Goal: Obtain resource: Download file/media

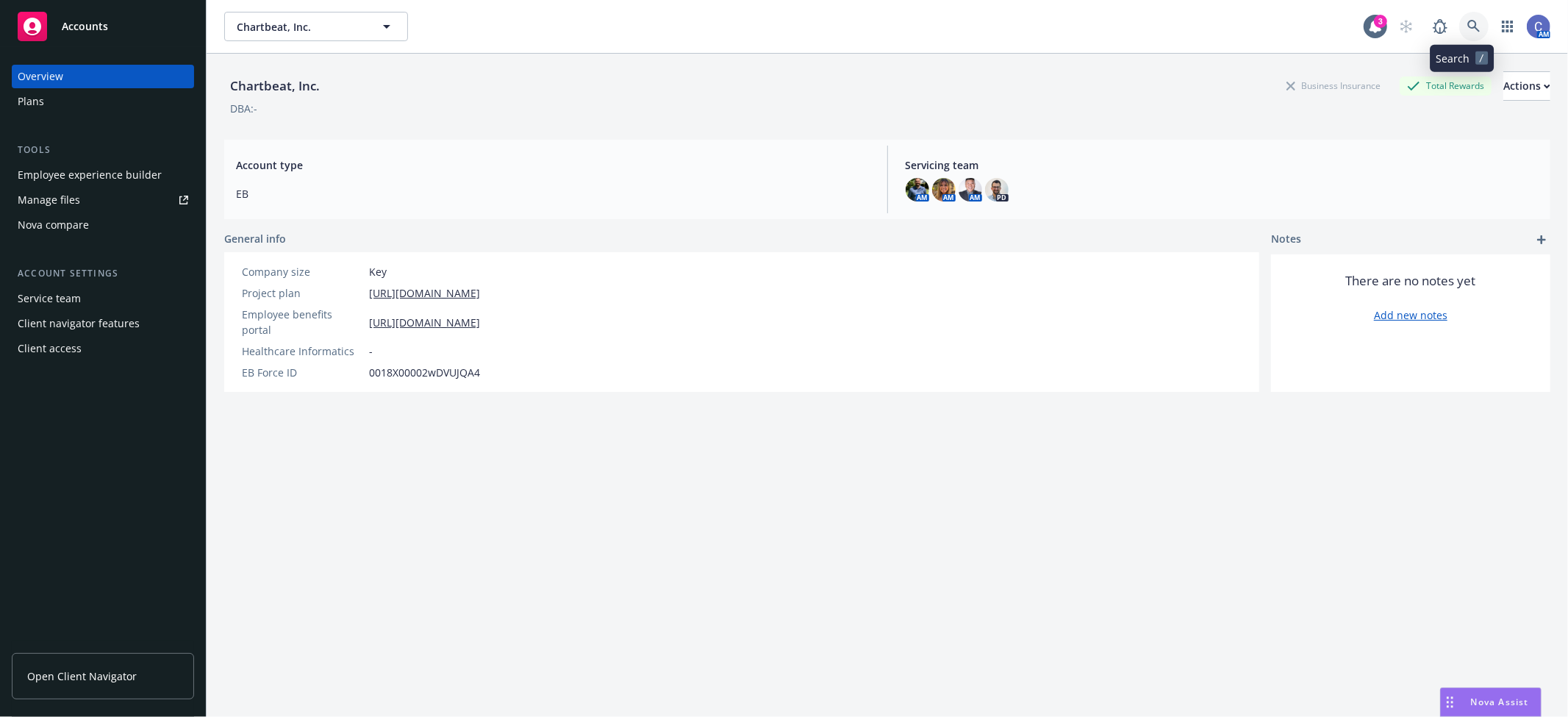
click at [1471, 31] on link at bounding box center [1474, 26] width 30 height 30
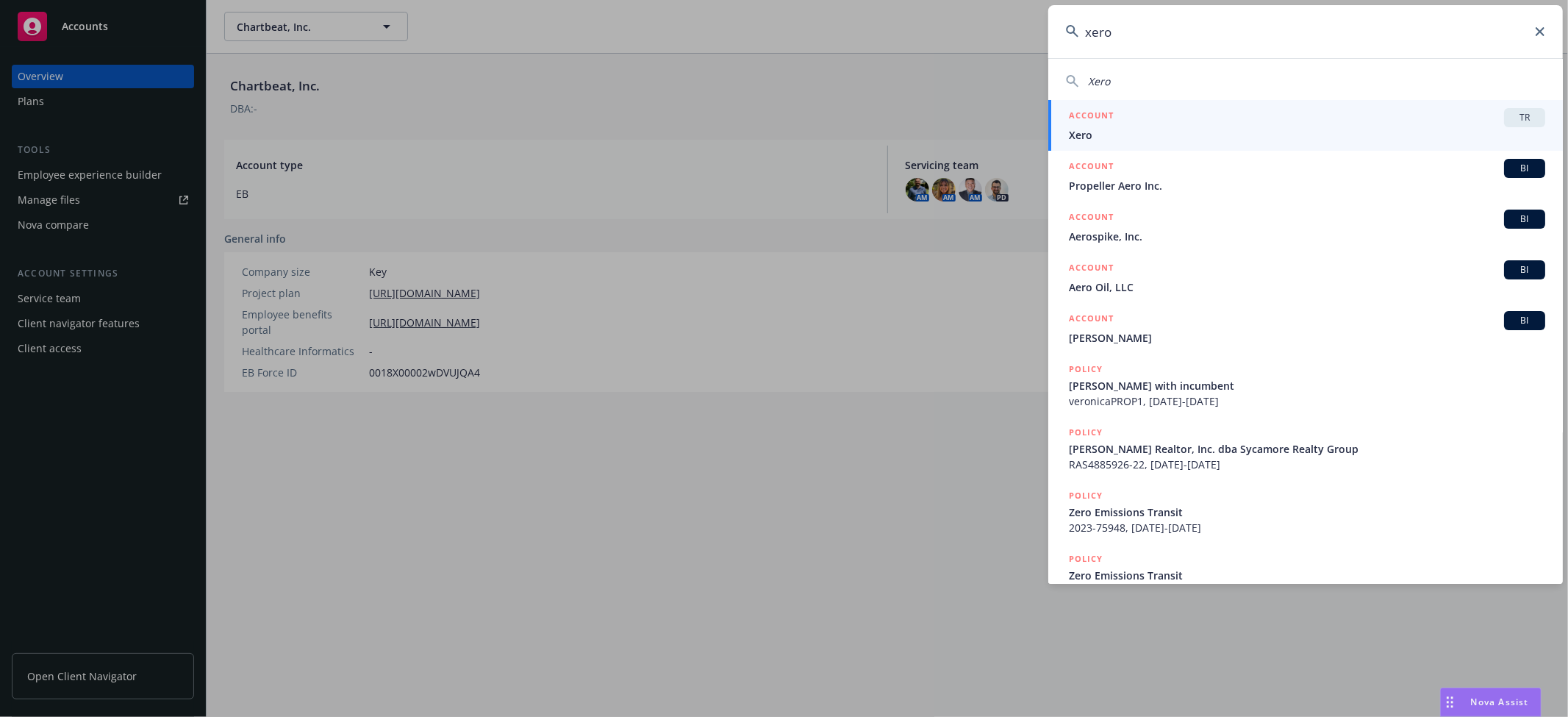
type input "xero"
click at [1397, 127] on span "Xero" at bounding box center [1307, 135] width 476 height 15
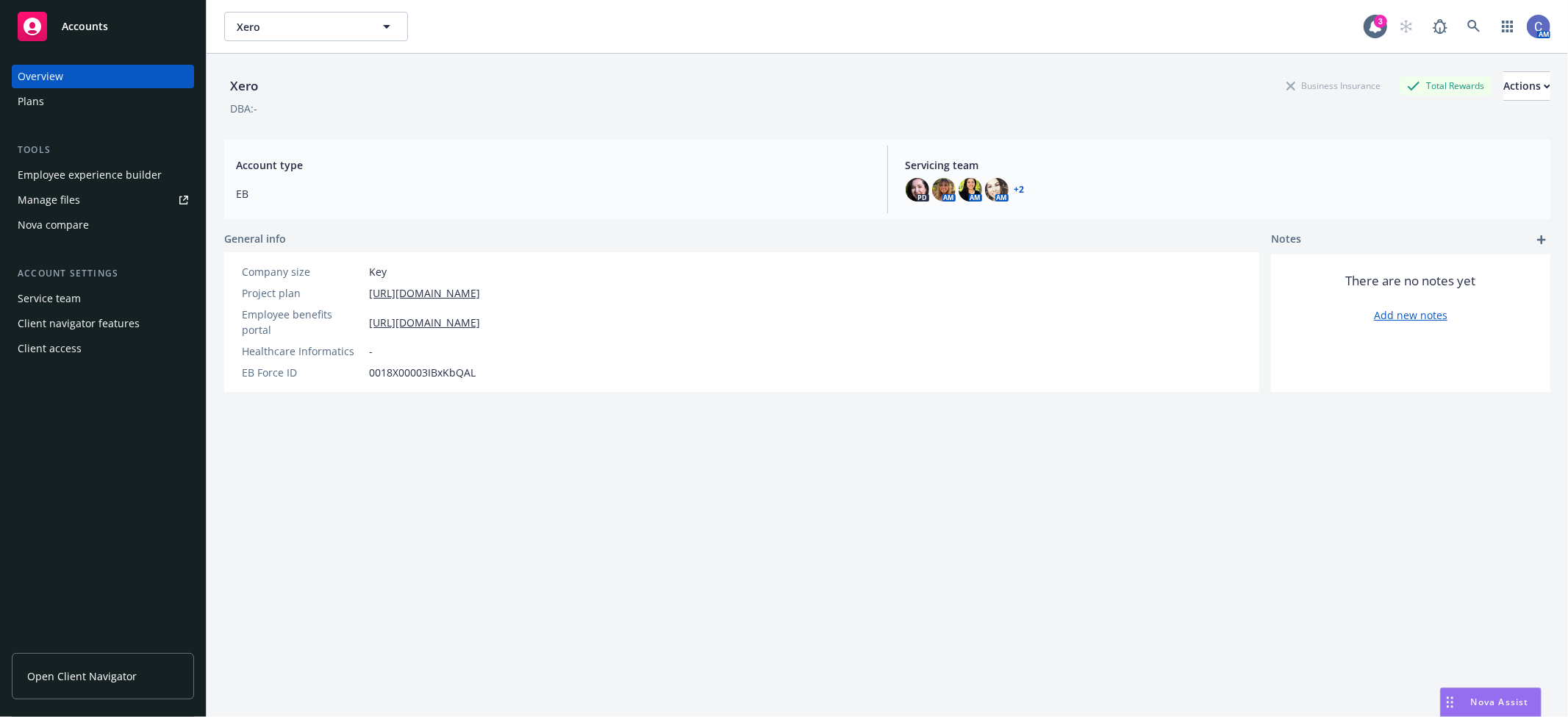
click at [68, 173] on div "Employee experience builder" at bounding box center [90, 175] width 144 height 24
click at [84, 665] on link "Open Client Navigator" at bounding box center [103, 676] width 183 height 47
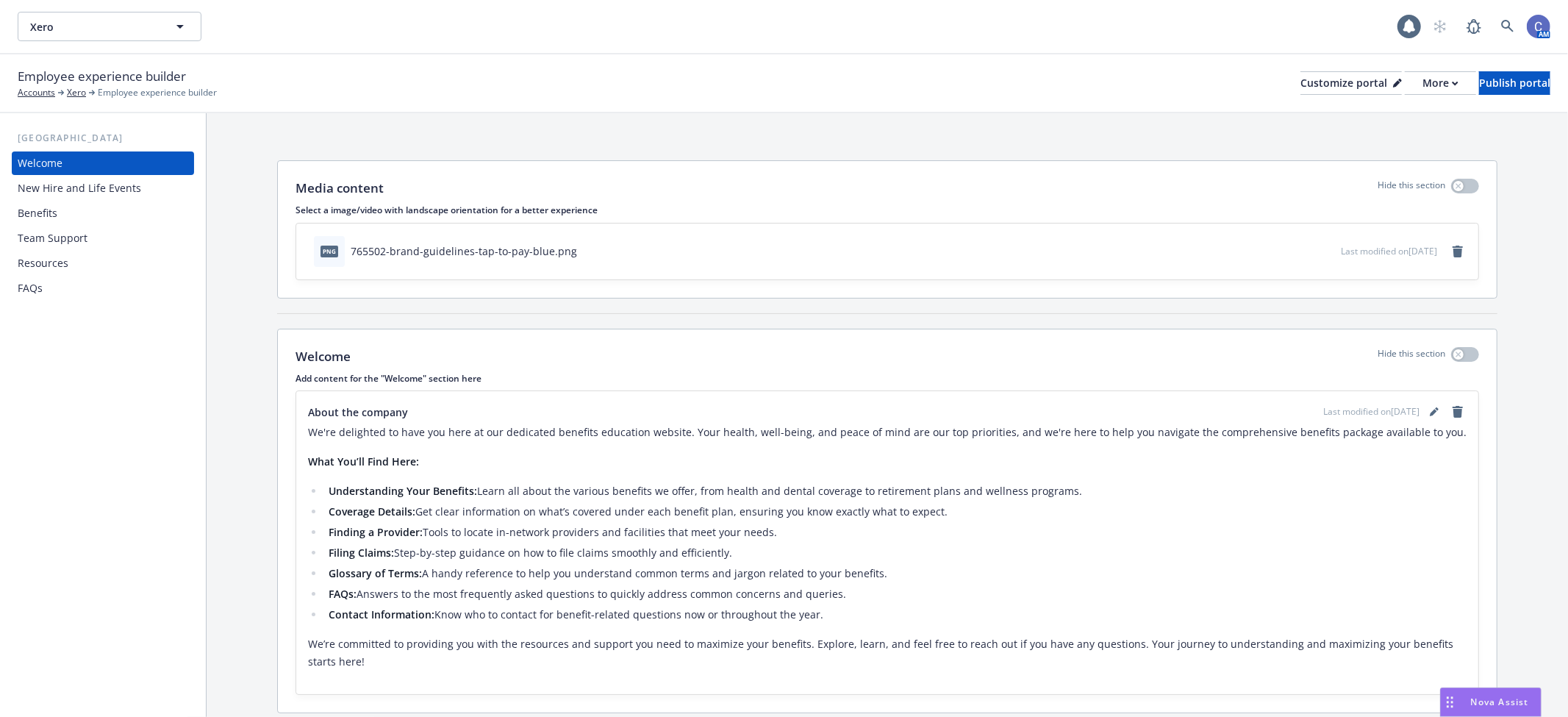
click at [85, 211] on div "Benefits" at bounding box center [103, 213] width 171 height 24
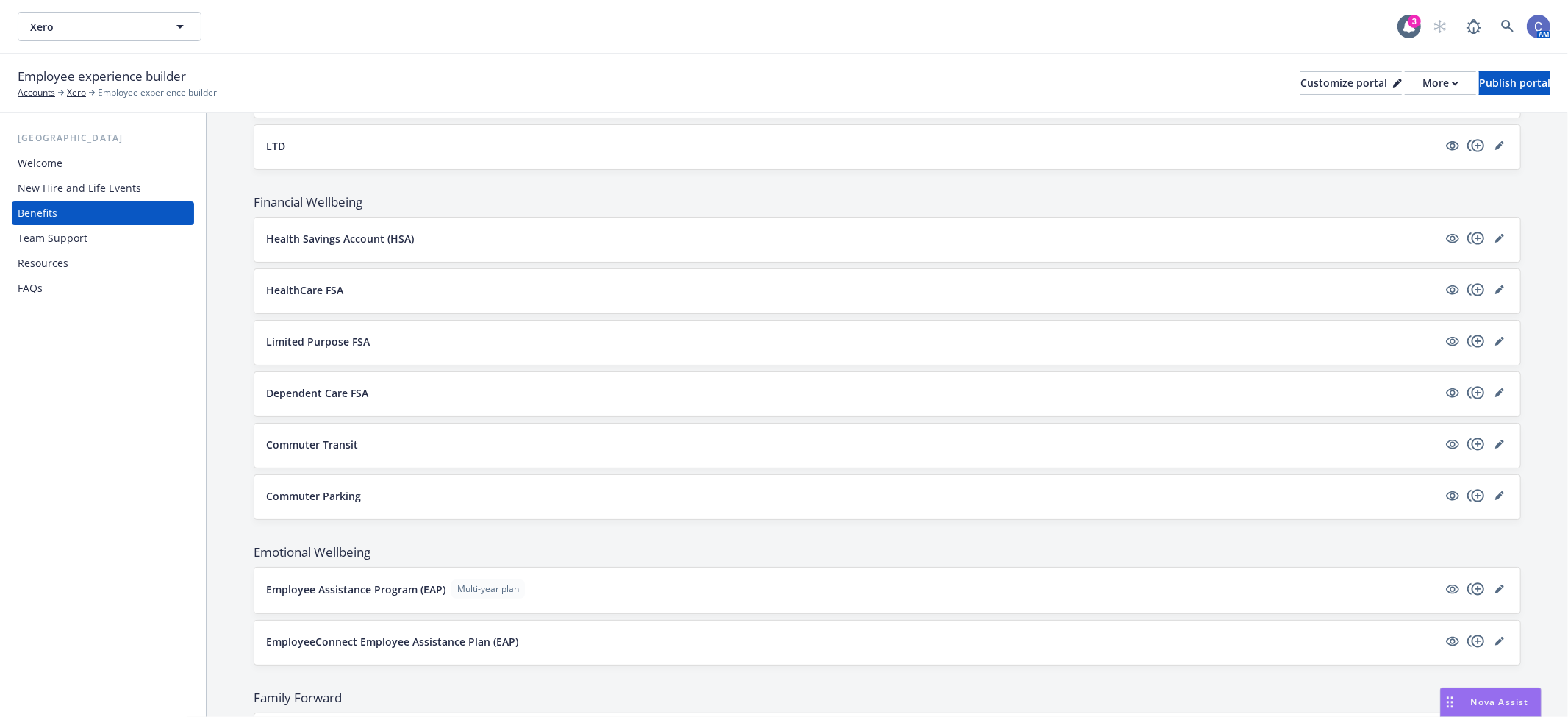
scroll to position [980, 0]
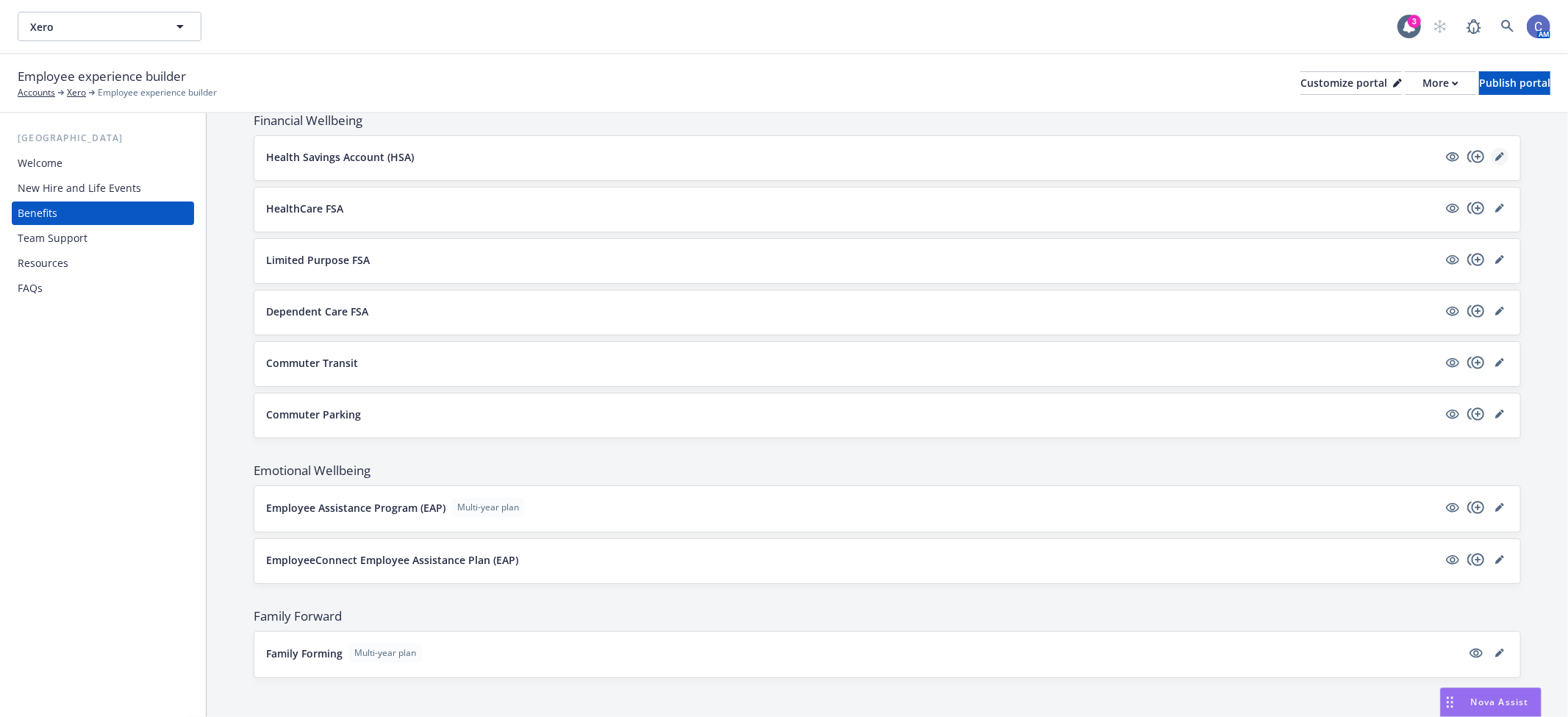
click at [1491, 162] on link "editPencil" at bounding box center [1499, 156] width 18 height 18
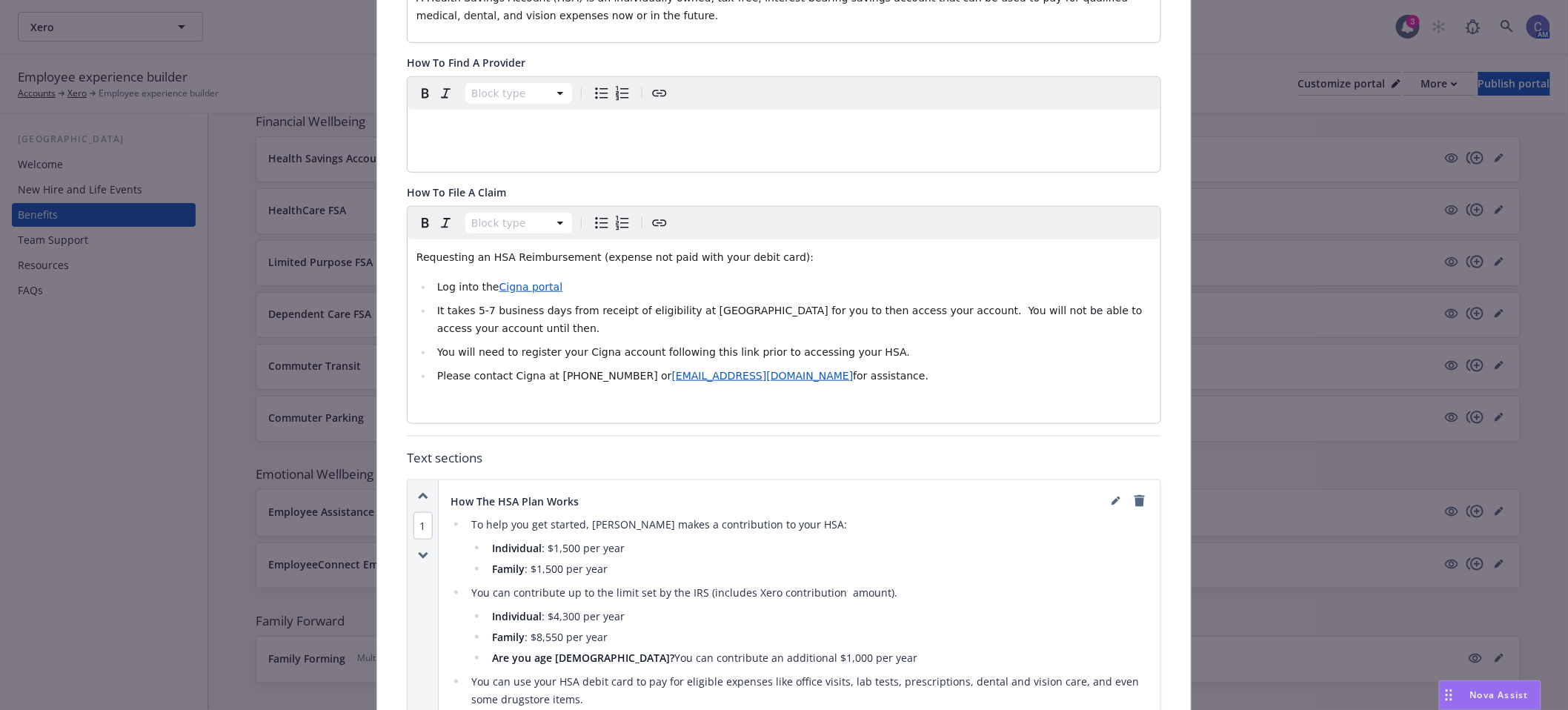
scroll to position [538, 0]
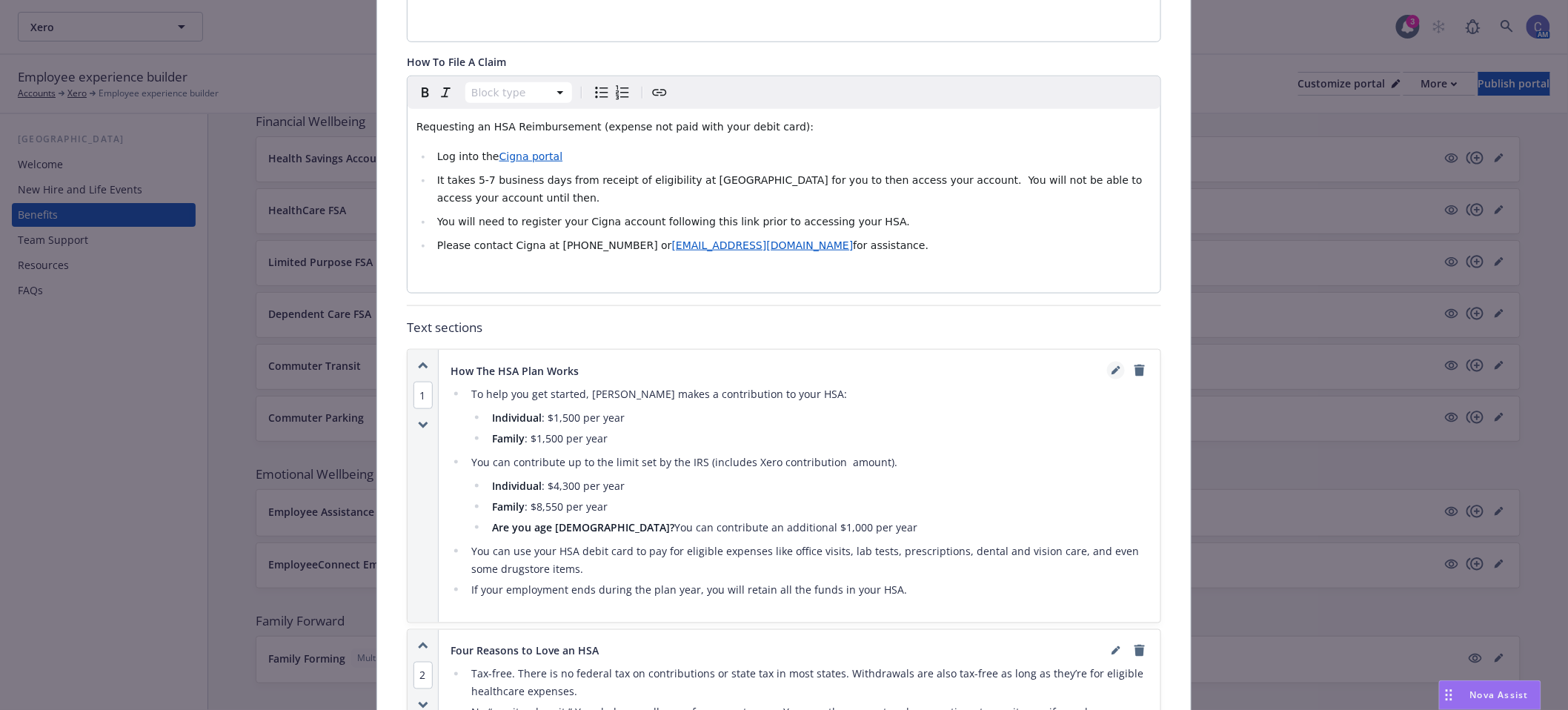
click at [1113, 366] on icon "editPencil" at bounding box center [1116, 370] width 9 height 9
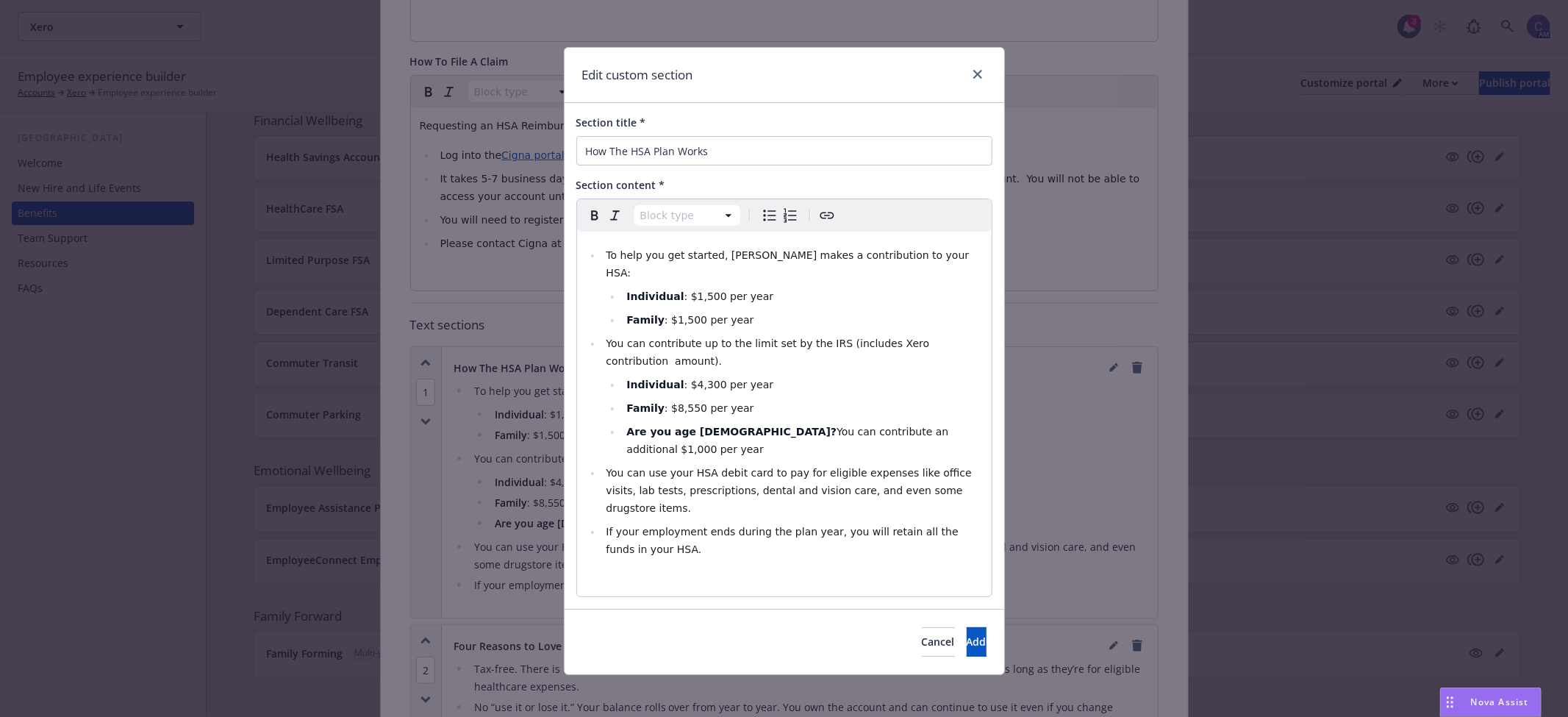
select select
click at [700, 291] on span ": $1,500 per year" at bounding box center [729, 296] width 90 height 12
click at [680, 314] on span ": $1,500 per year" at bounding box center [710, 320] width 90 height 12
click at [816, 311] on li "Family : $3,300 per year" at bounding box center [802, 319] width 360 height 18
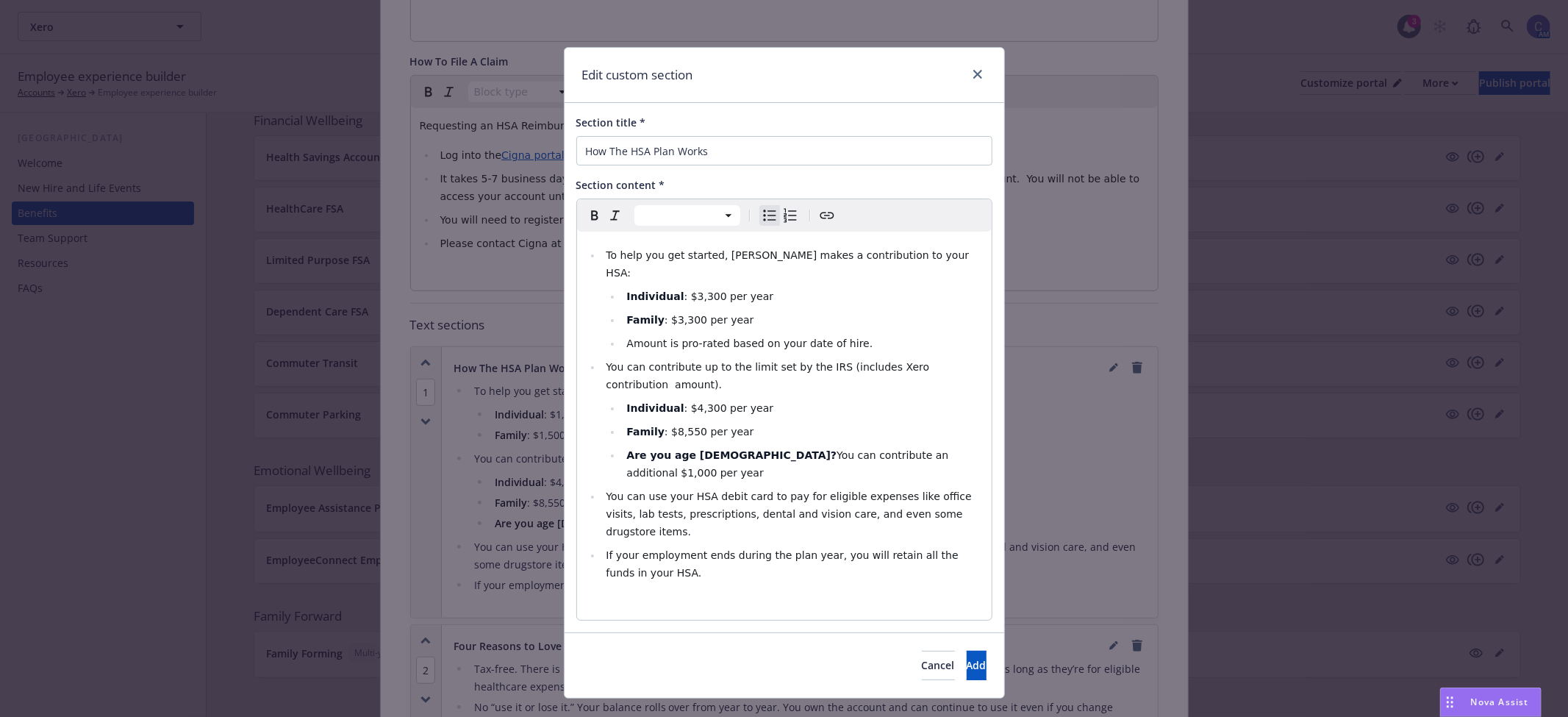
drag, startPoint x: 853, startPoint y: 329, endPoint x: 604, endPoint y: 319, distance: 249.2
click at [604, 319] on li "Individual : $3,300 per year Family : $3,300 per year Amount is pro-rated based…" at bounding box center [792, 320] width 381 height 65
copy span "Amount is pro-rated based on your date of hire."
click at [967, 658] on span "Add" at bounding box center [976, 665] width 20 height 14
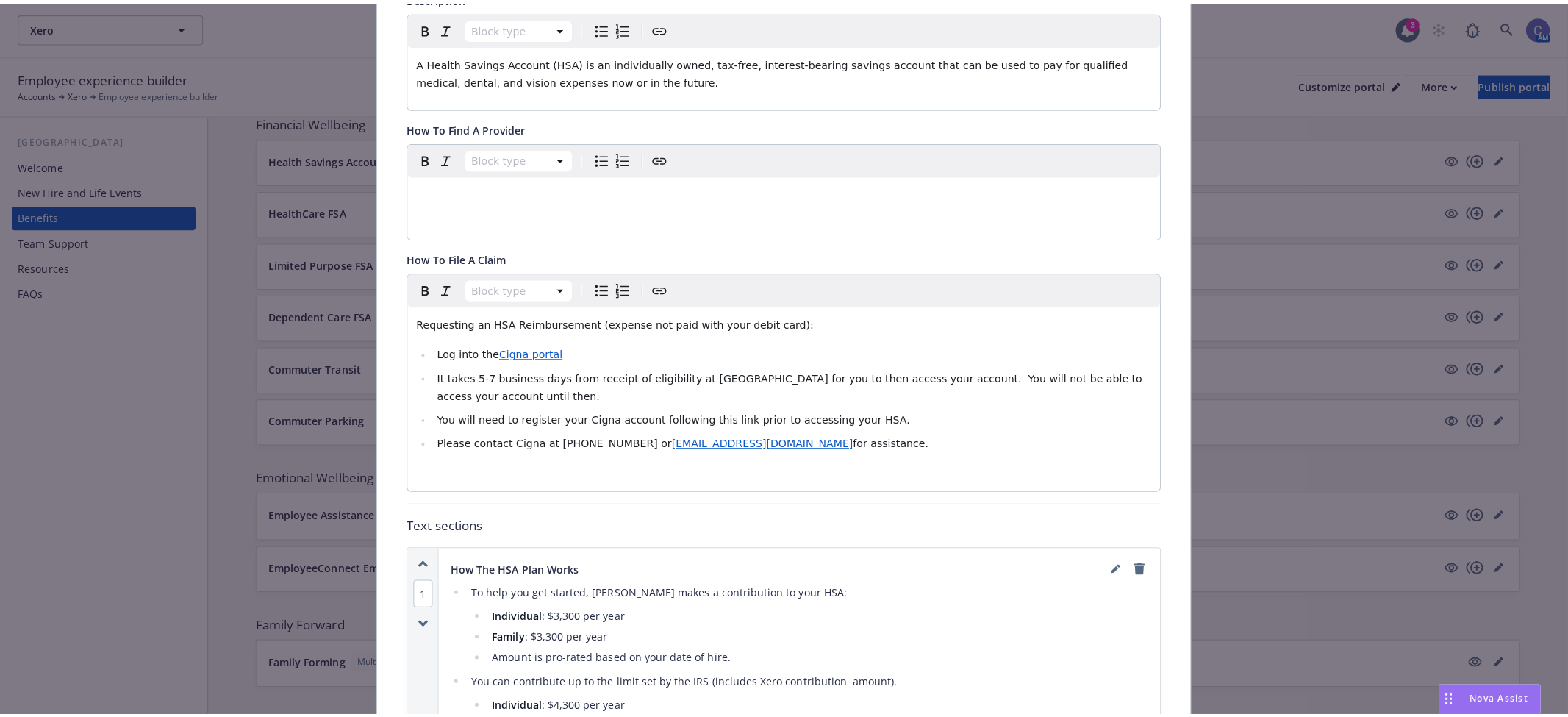
scroll to position [0, 0]
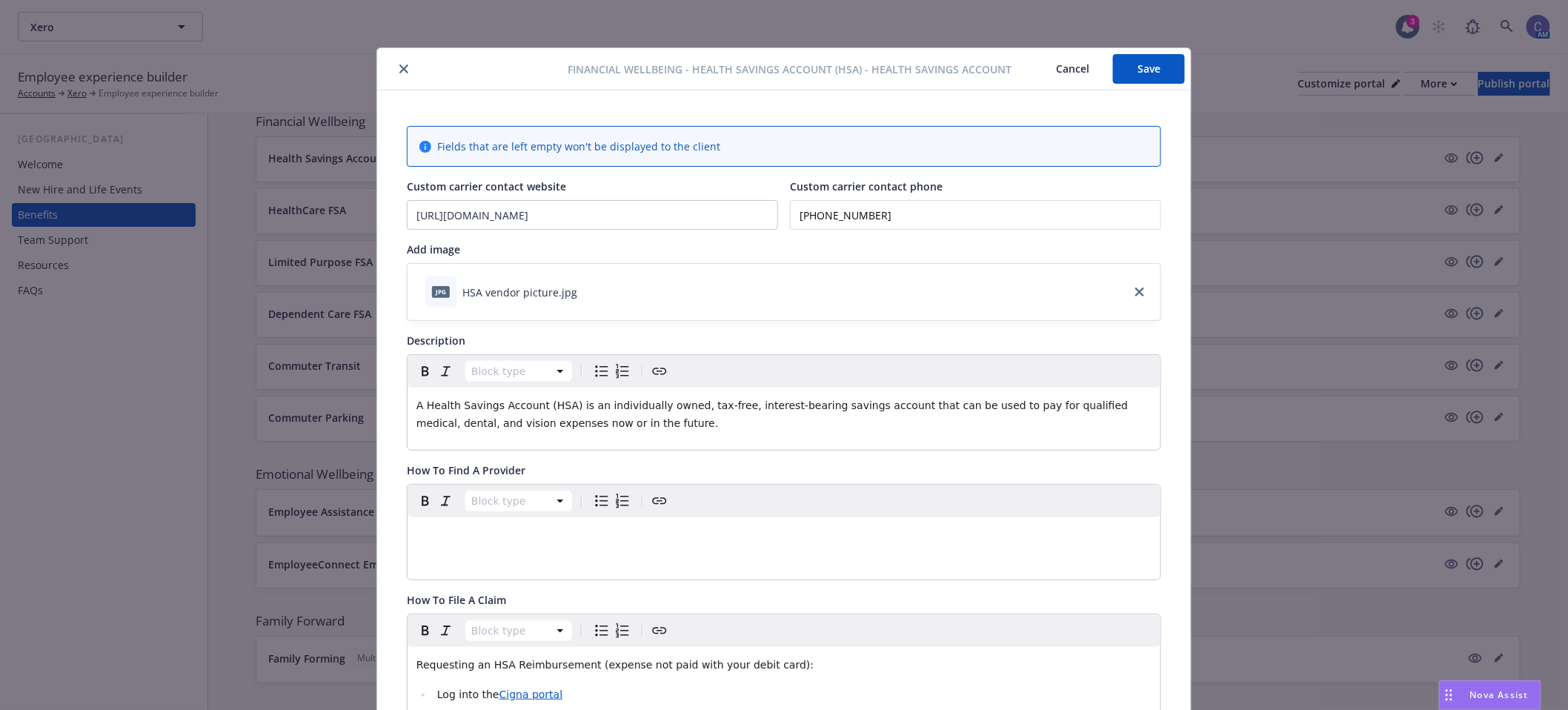
click at [1156, 75] on button "Save" at bounding box center [1149, 68] width 72 height 30
click at [1070, 76] on button "Cancel" at bounding box center [1072, 68] width 80 height 30
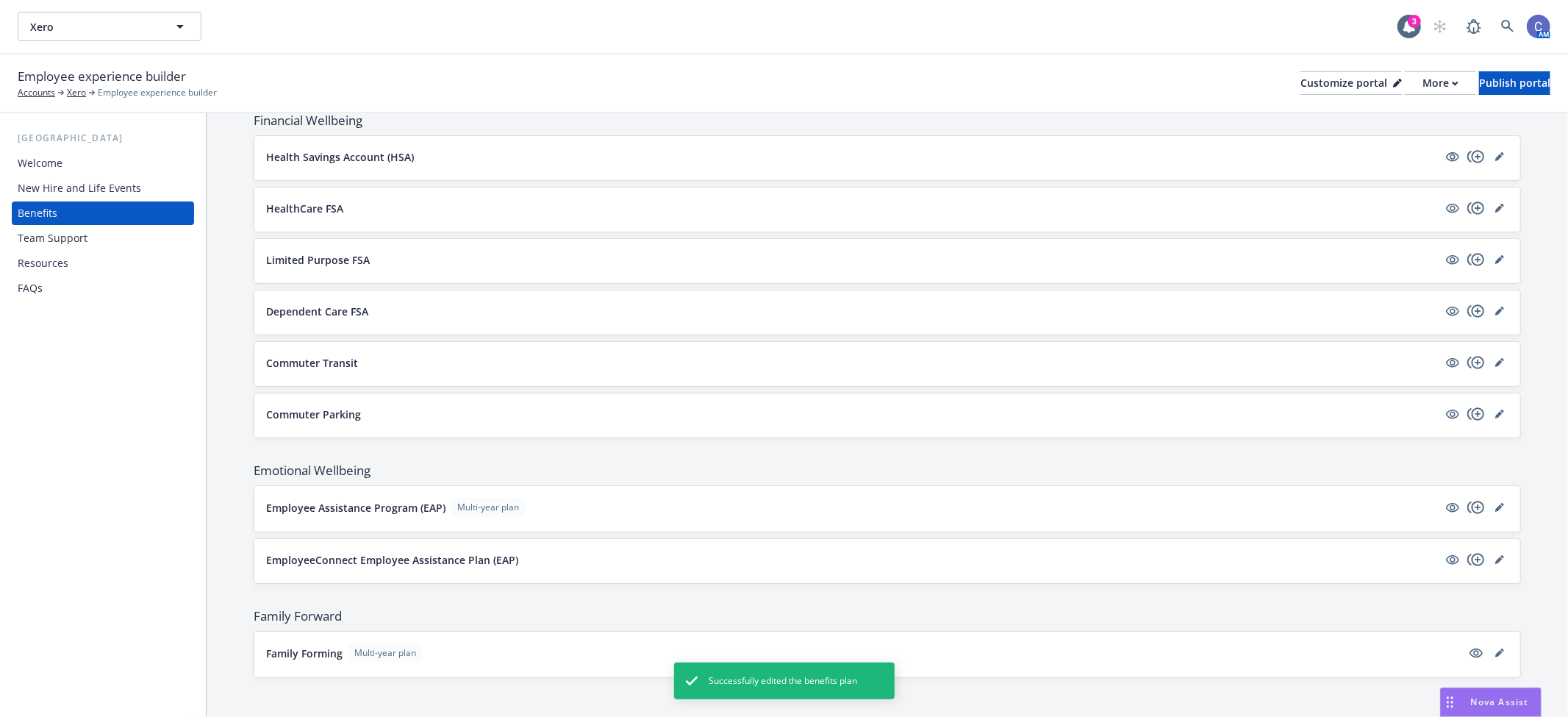
click at [31, 288] on div "FAQs" at bounding box center [30, 289] width 25 height 24
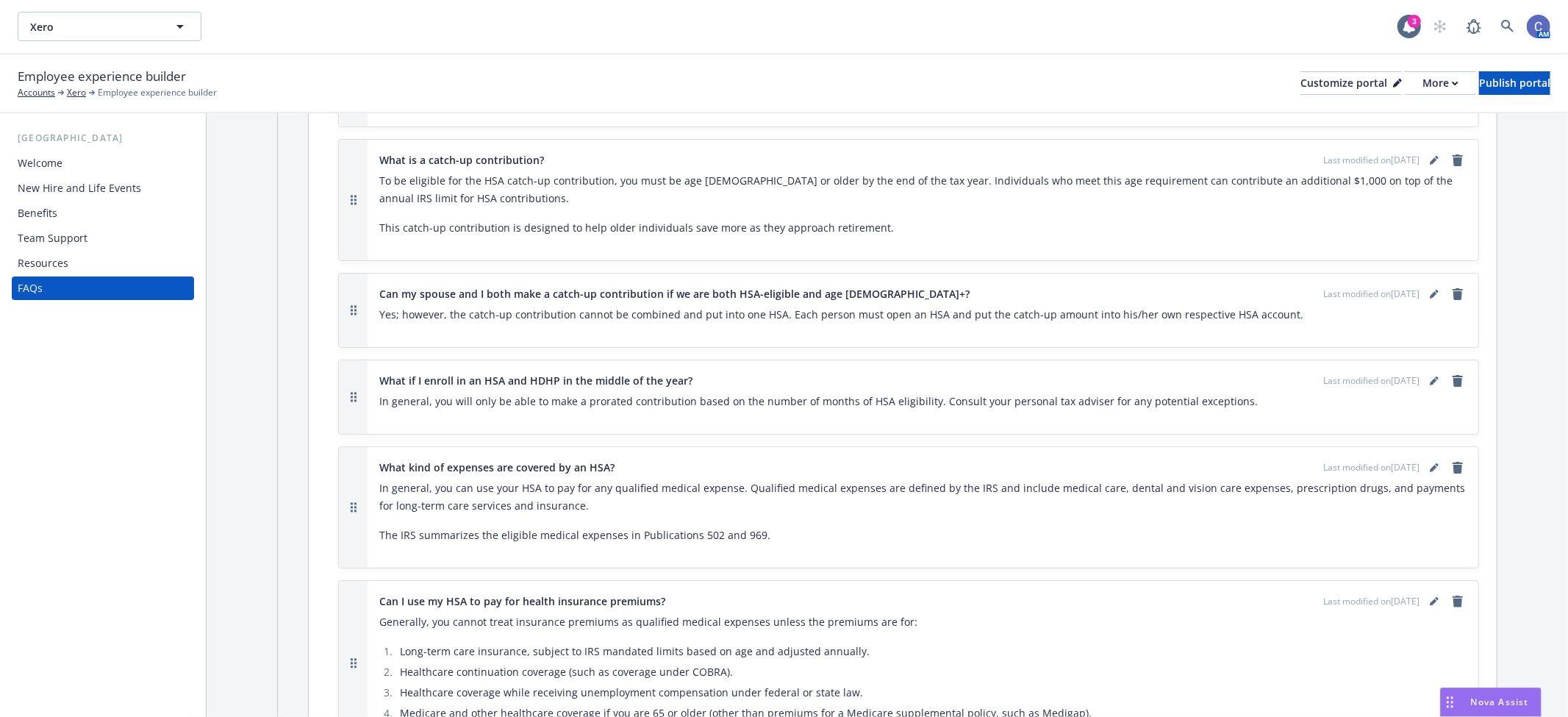
scroll to position [4623, 0]
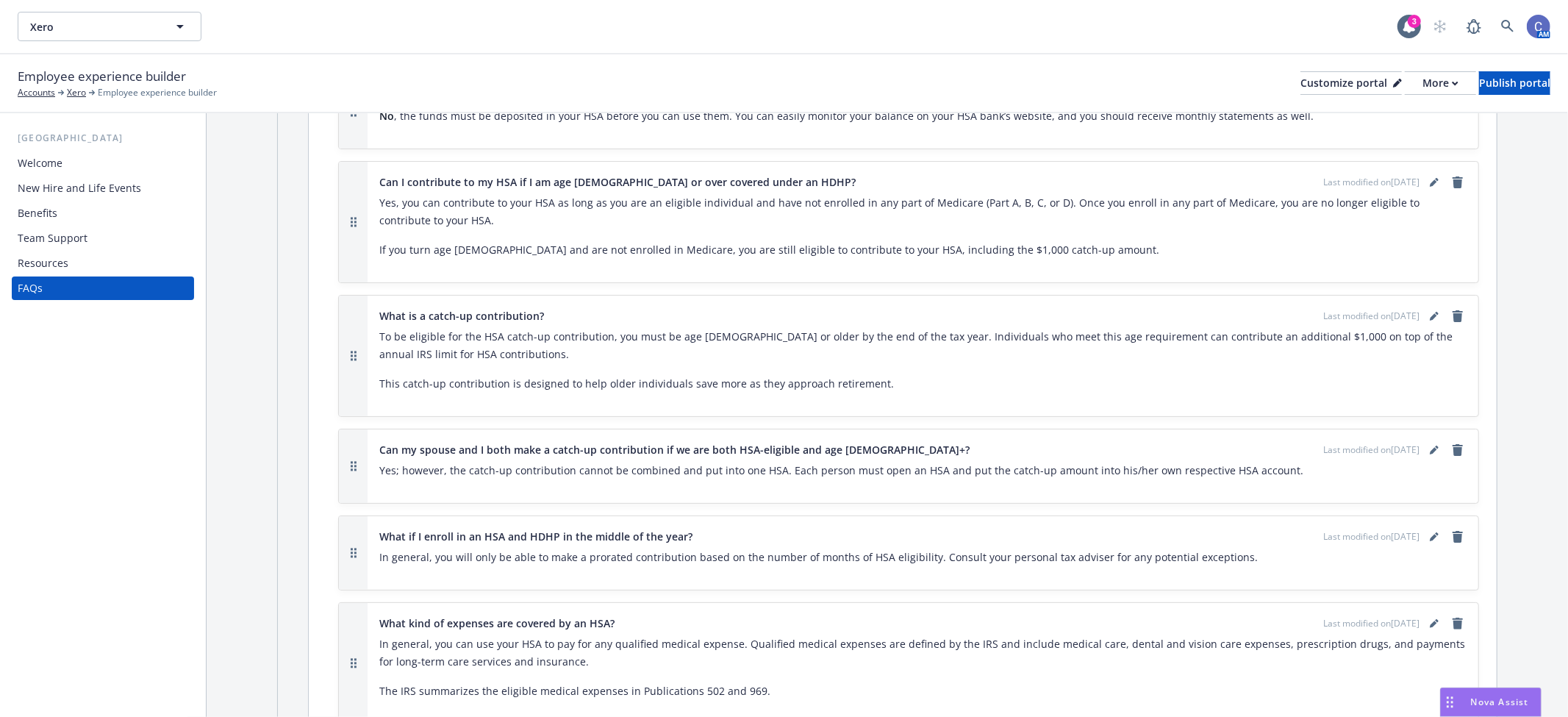
click at [1466, 99] on div "Employee experience builder Accounts Xero Employee experience builder Customize…" at bounding box center [784, 83] width 1533 height 32
click at [1479, 88] on div "Publish portal" at bounding box center [1515, 83] width 71 height 22
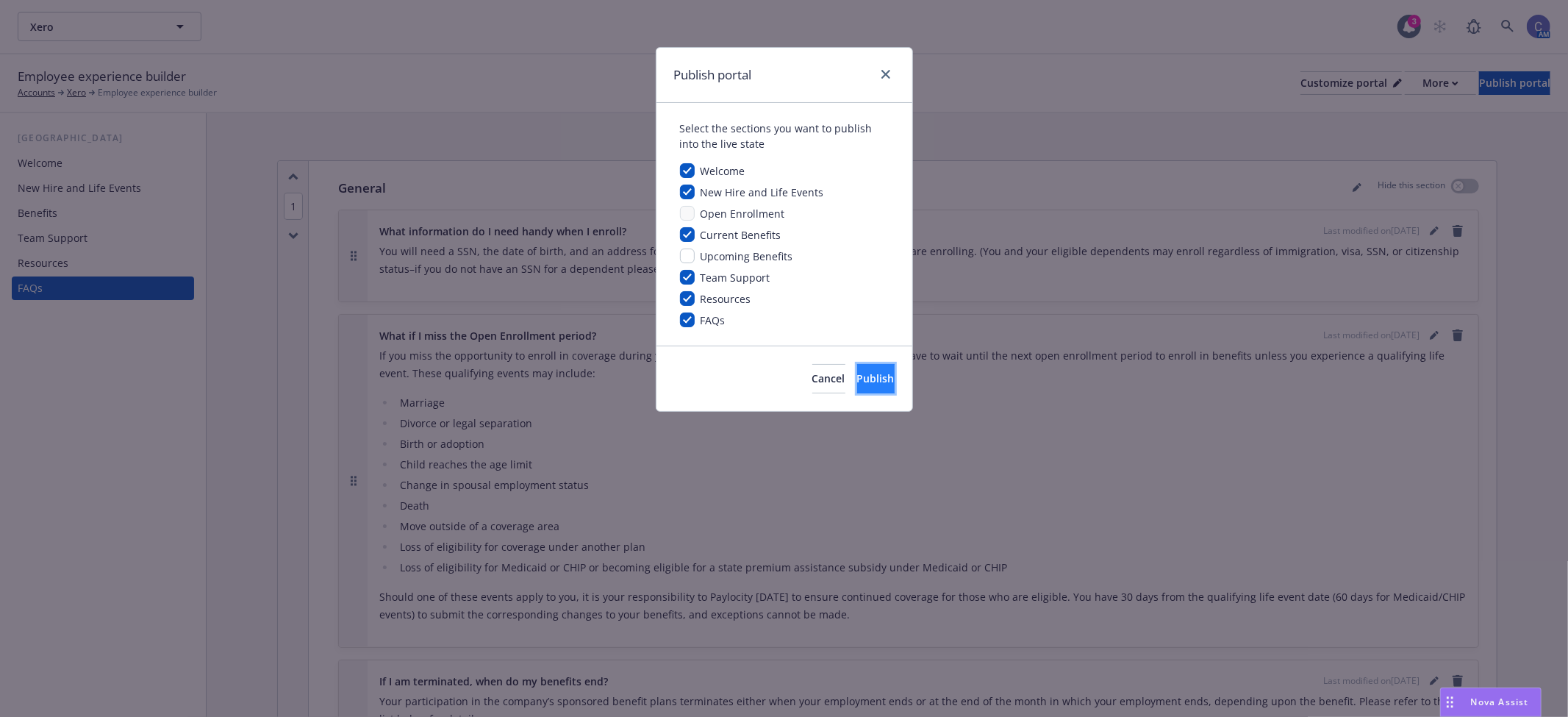
click at [857, 378] on span "Publish" at bounding box center [876, 378] width 37 height 14
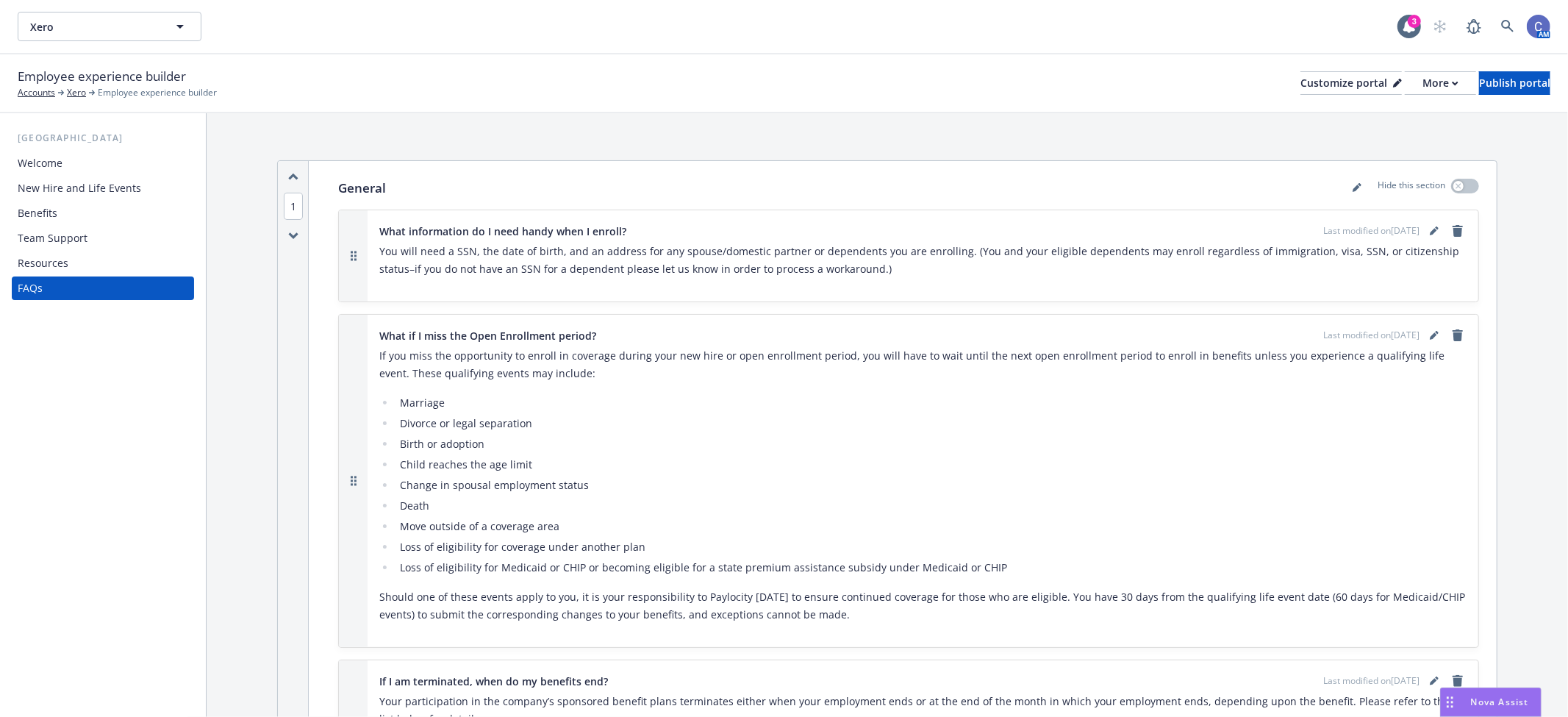
click at [39, 212] on div "Benefits" at bounding box center [37, 213] width 40 height 24
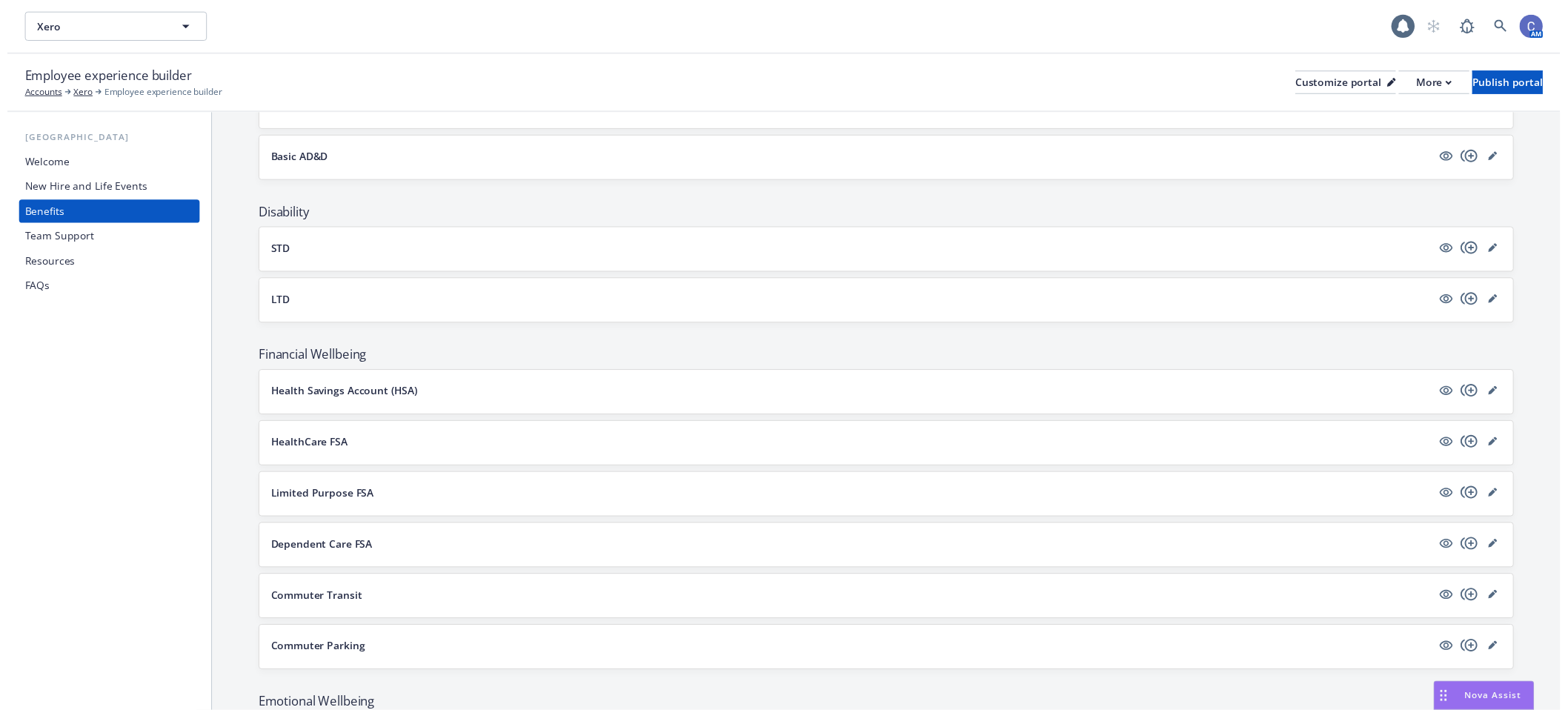
scroll to position [997, 0]
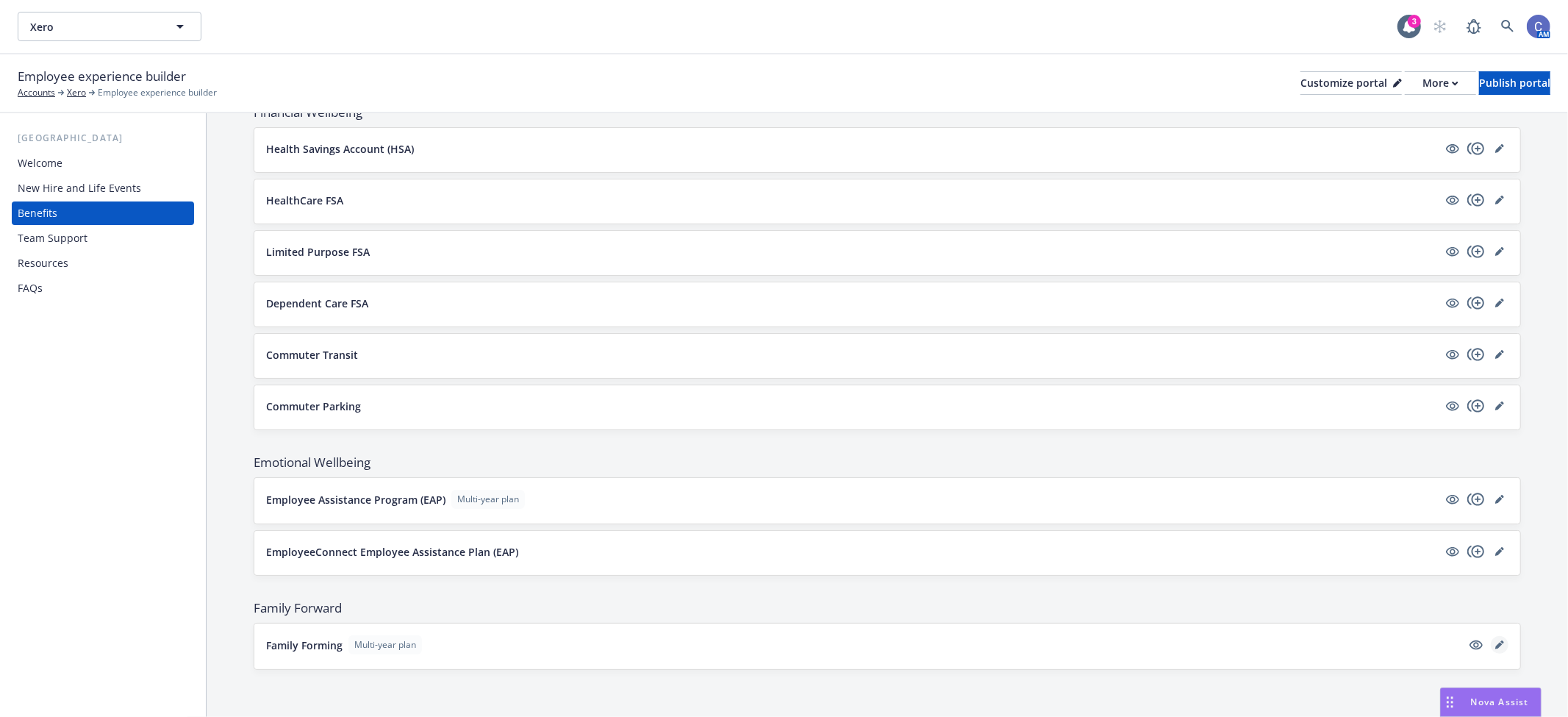
click at [1495, 641] on icon "editPencil" at bounding box center [1499, 645] width 8 height 8
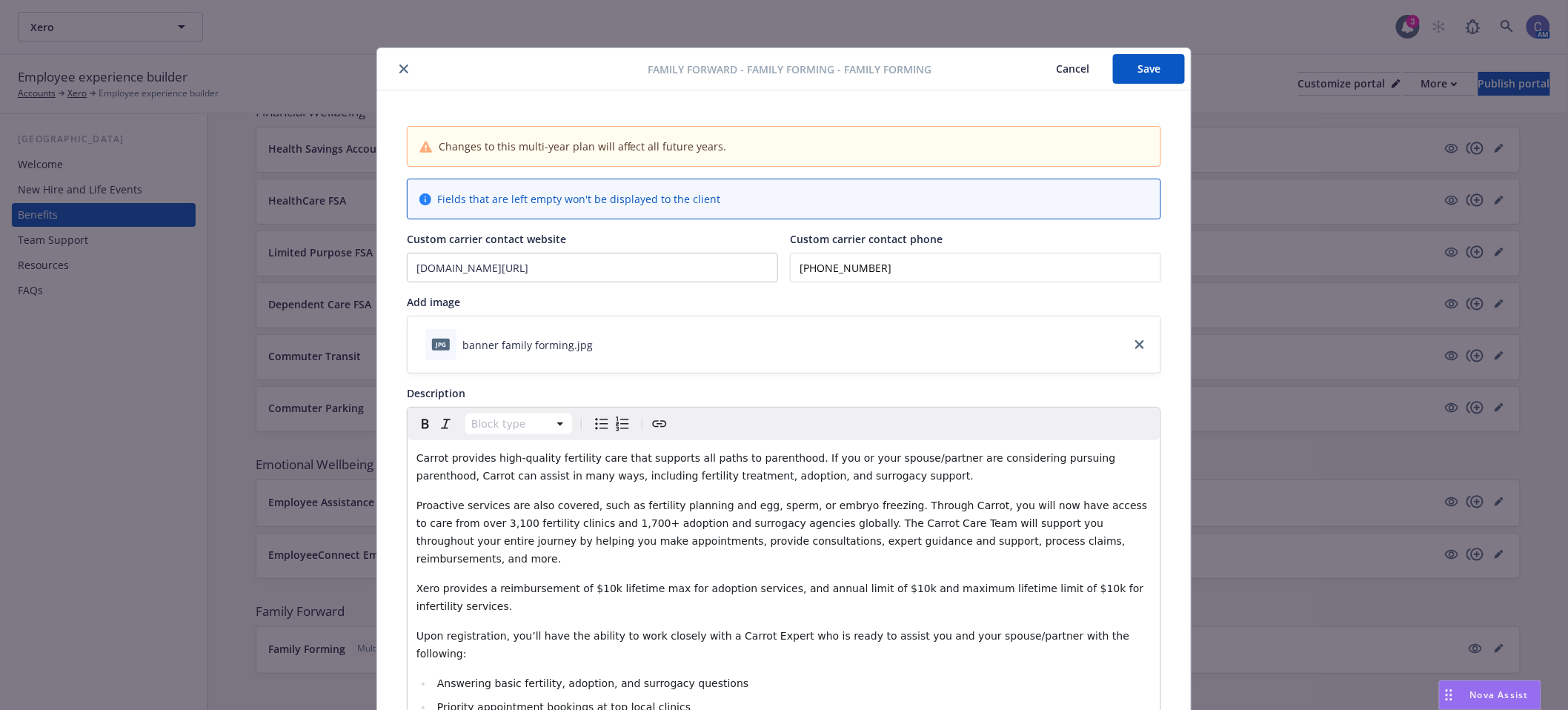
click at [1129, 79] on button "Save" at bounding box center [1149, 68] width 72 height 30
click at [1054, 71] on button "Cancel" at bounding box center [1049, 73] width 80 height 30
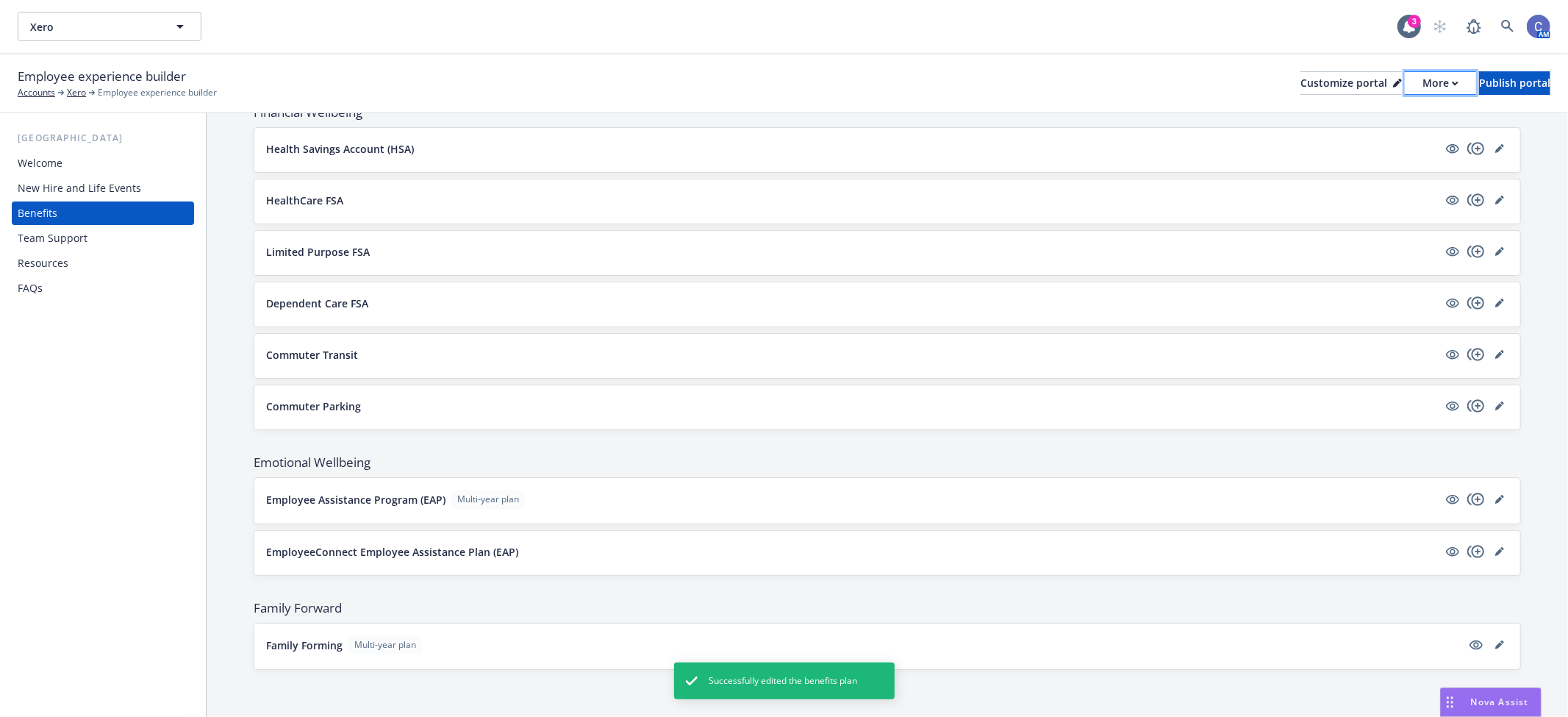
click at [1423, 82] on div "More" at bounding box center [1441, 83] width 36 height 22
click at [1370, 150] on link "Copy portal link" at bounding box center [1363, 145] width 134 height 30
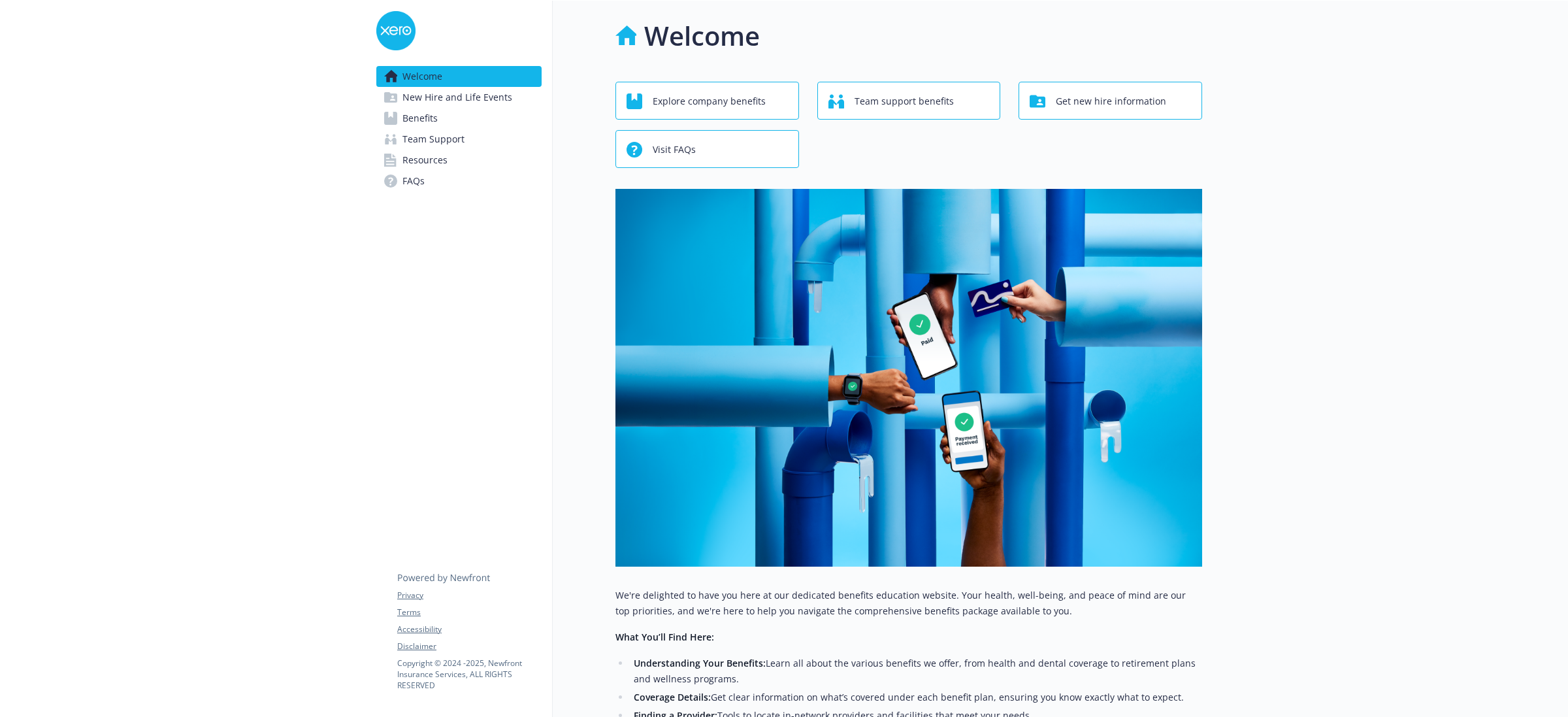
click at [428, 113] on span "Benefits" at bounding box center [420, 118] width 35 height 21
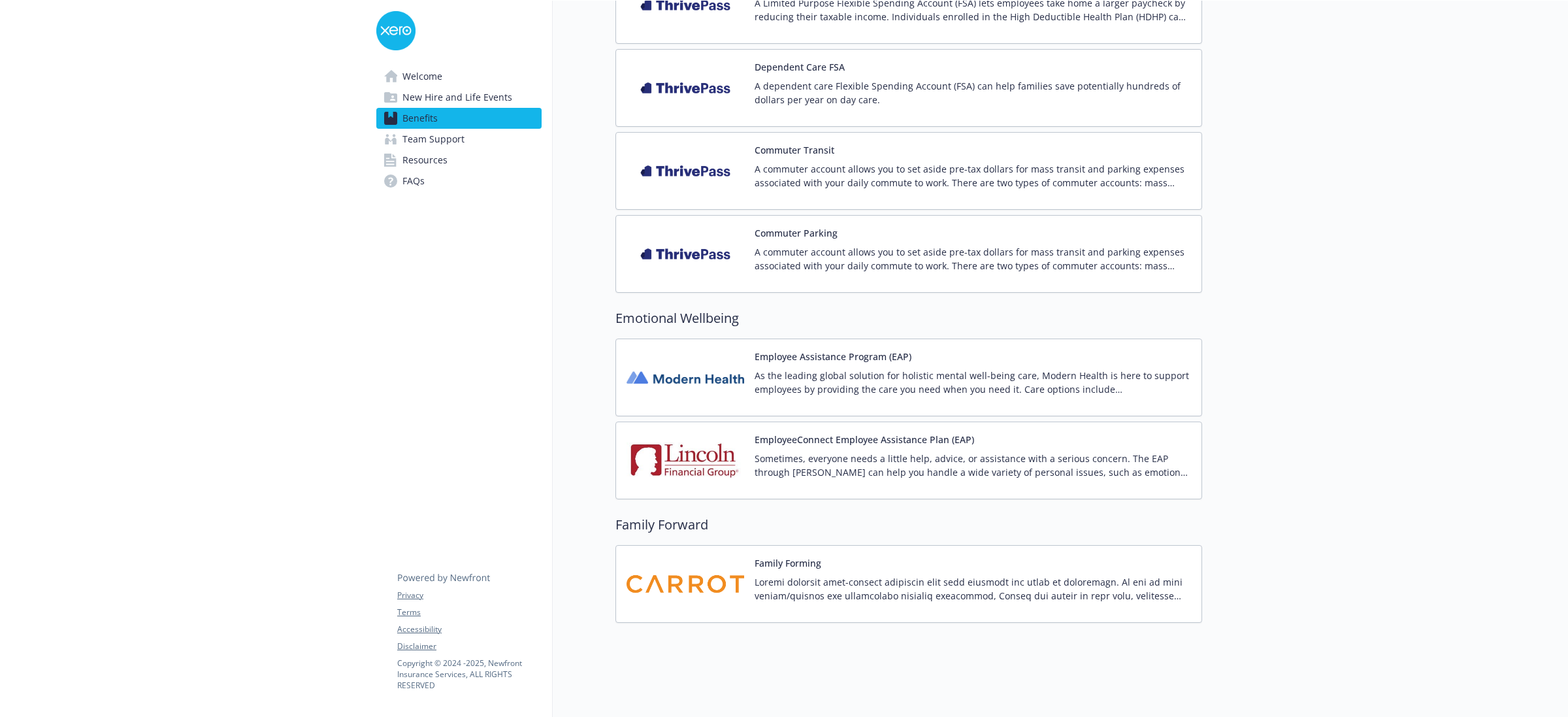
click at [714, 580] on img at bounding box center [685, 584] width 118 height 56
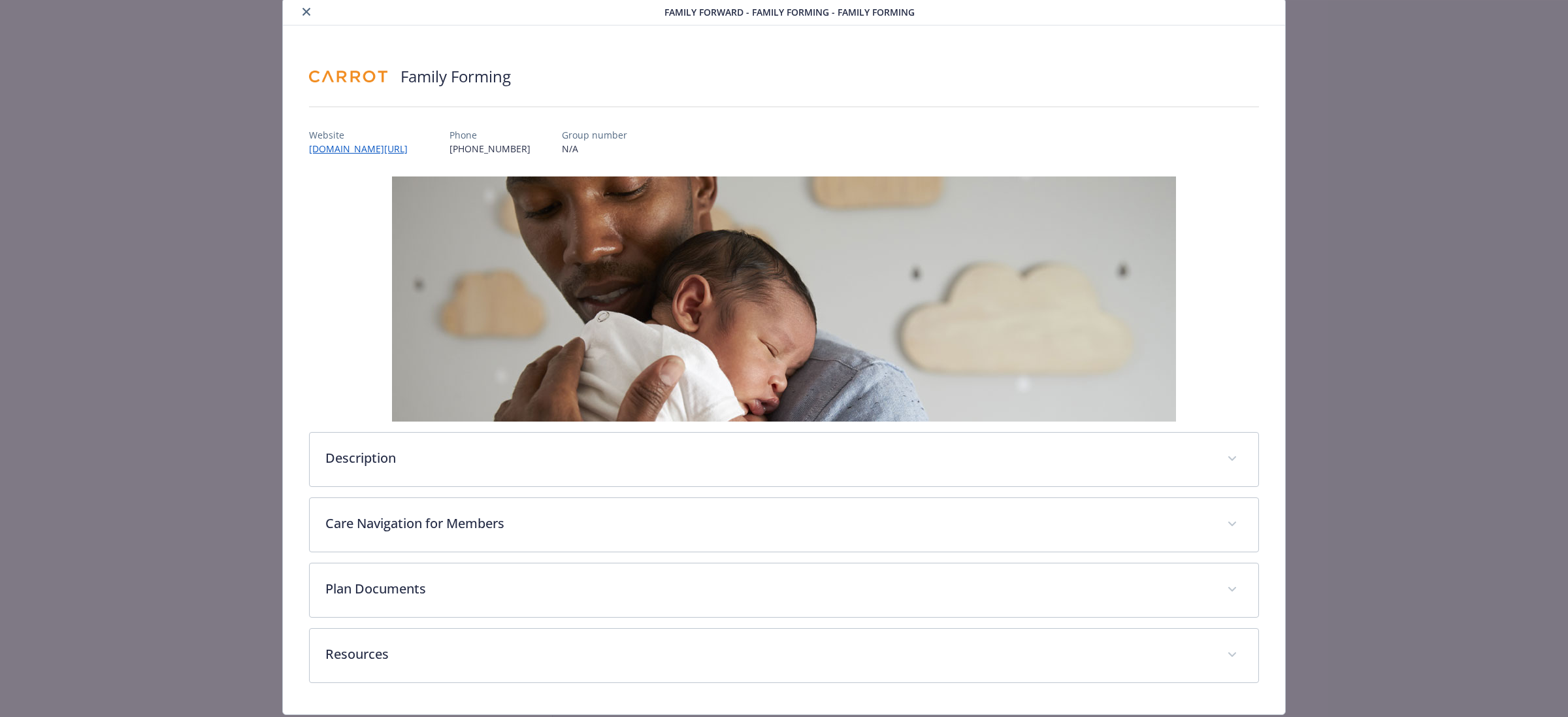
scroll to position [85, 0]
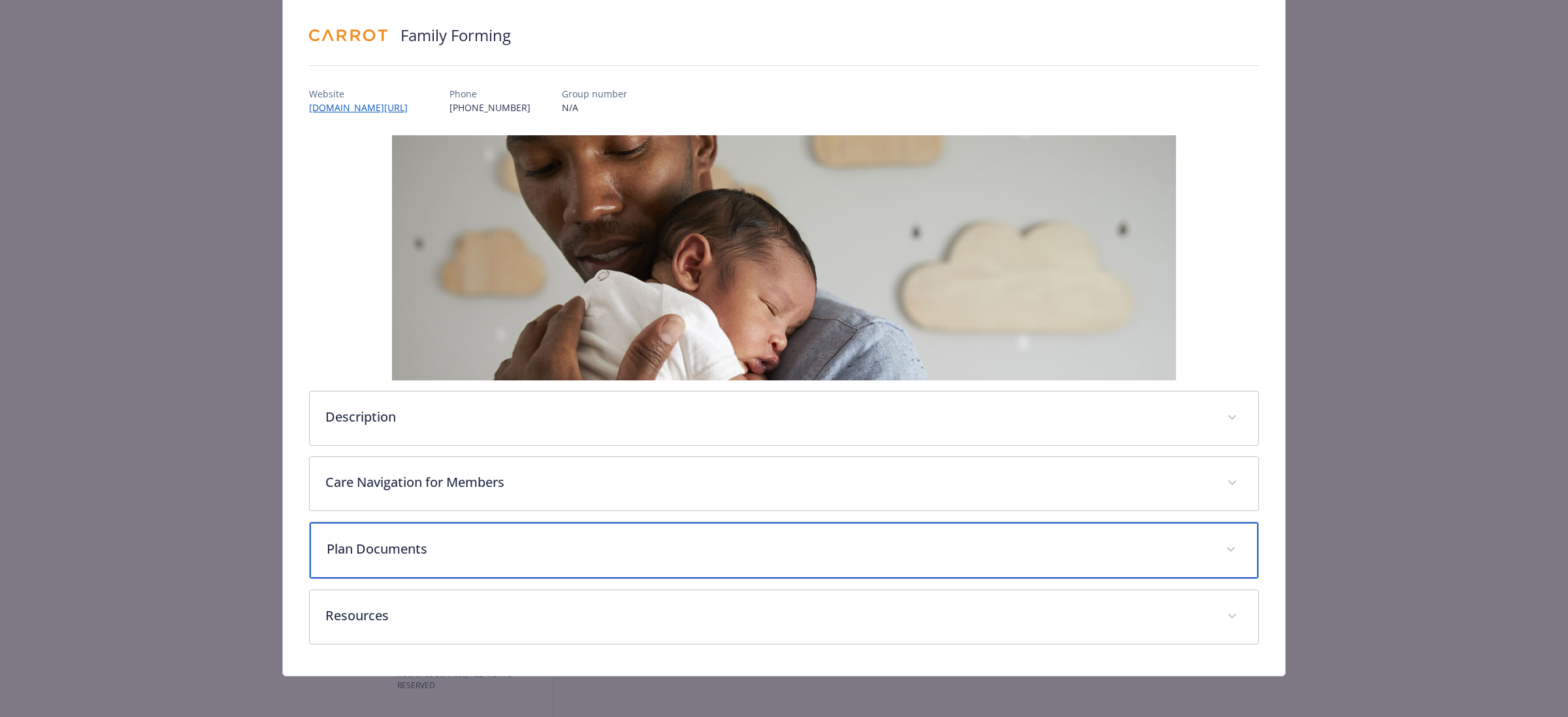
click at [727, 569] on div "Plan Documents" at bounding box center [783, 550] width 948 height 56
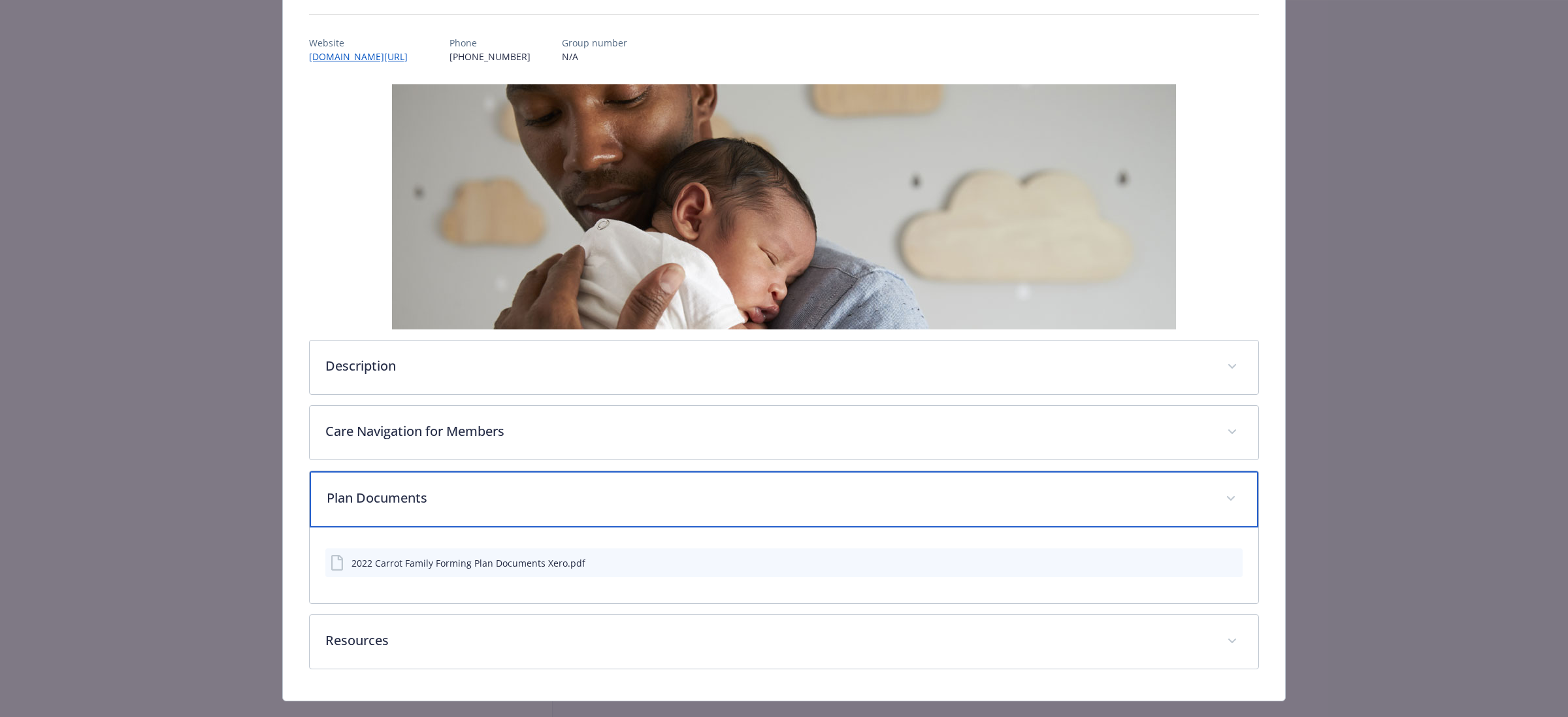
scroll to position [162, 0]
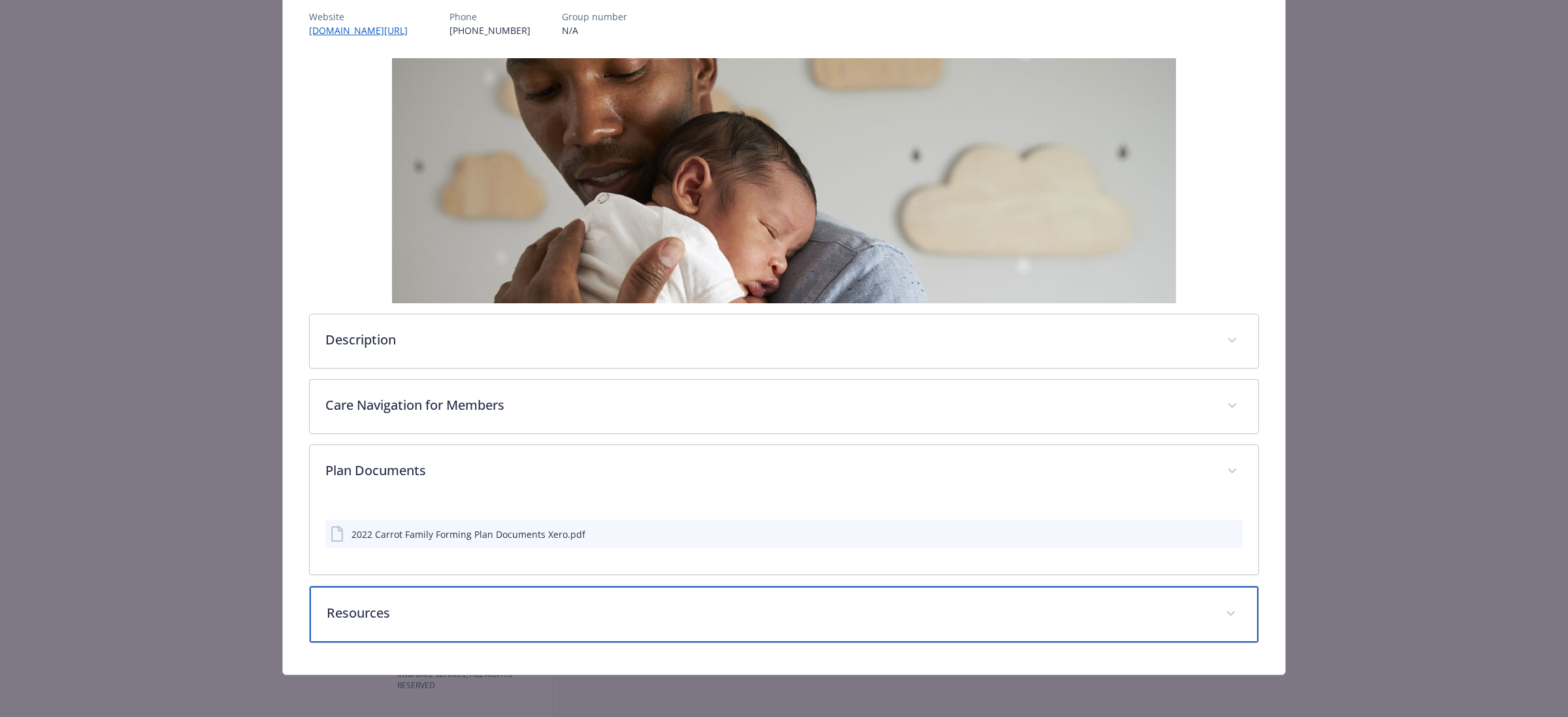
click at [982, 622] on p "Resources" at bounding box center [768, 613] width 884 height 20
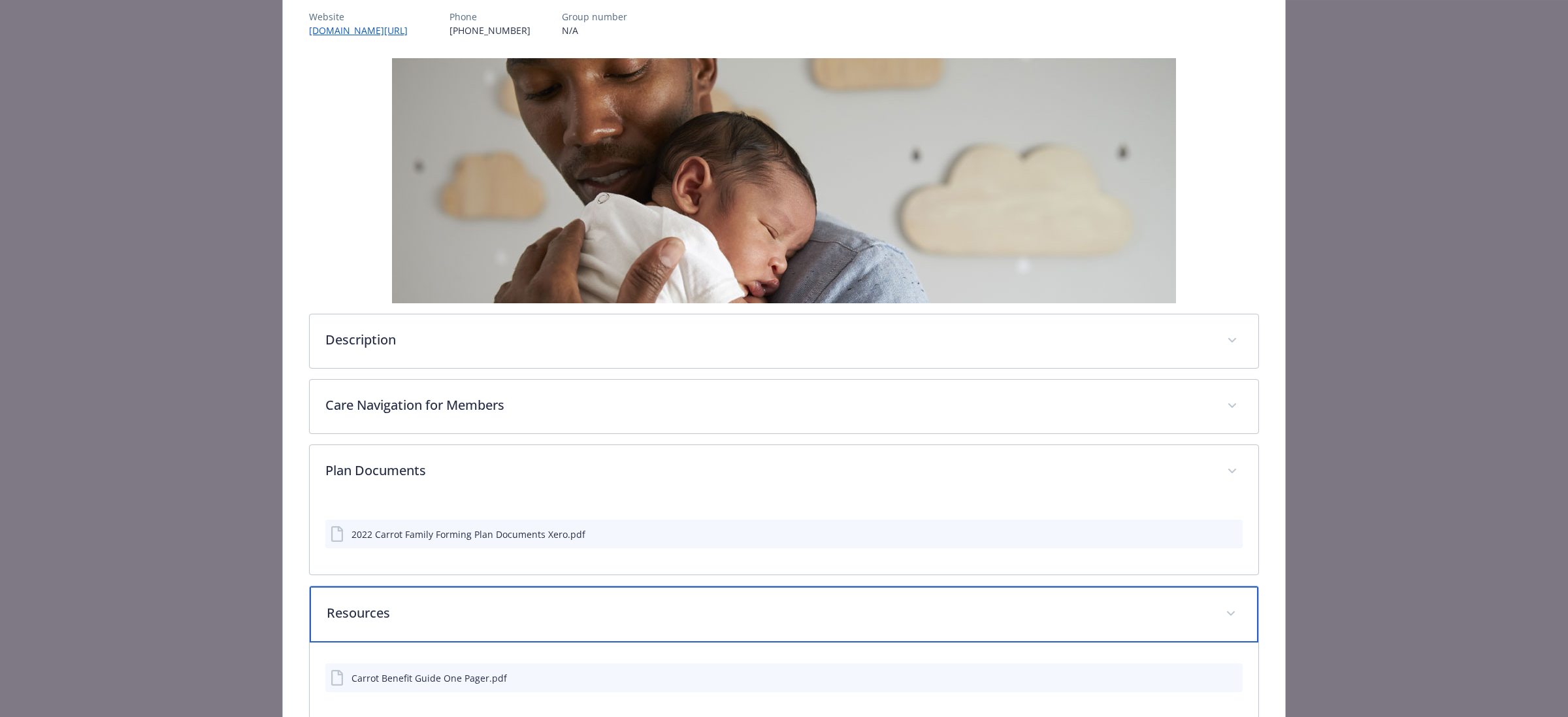
scroll to position [238, 0]
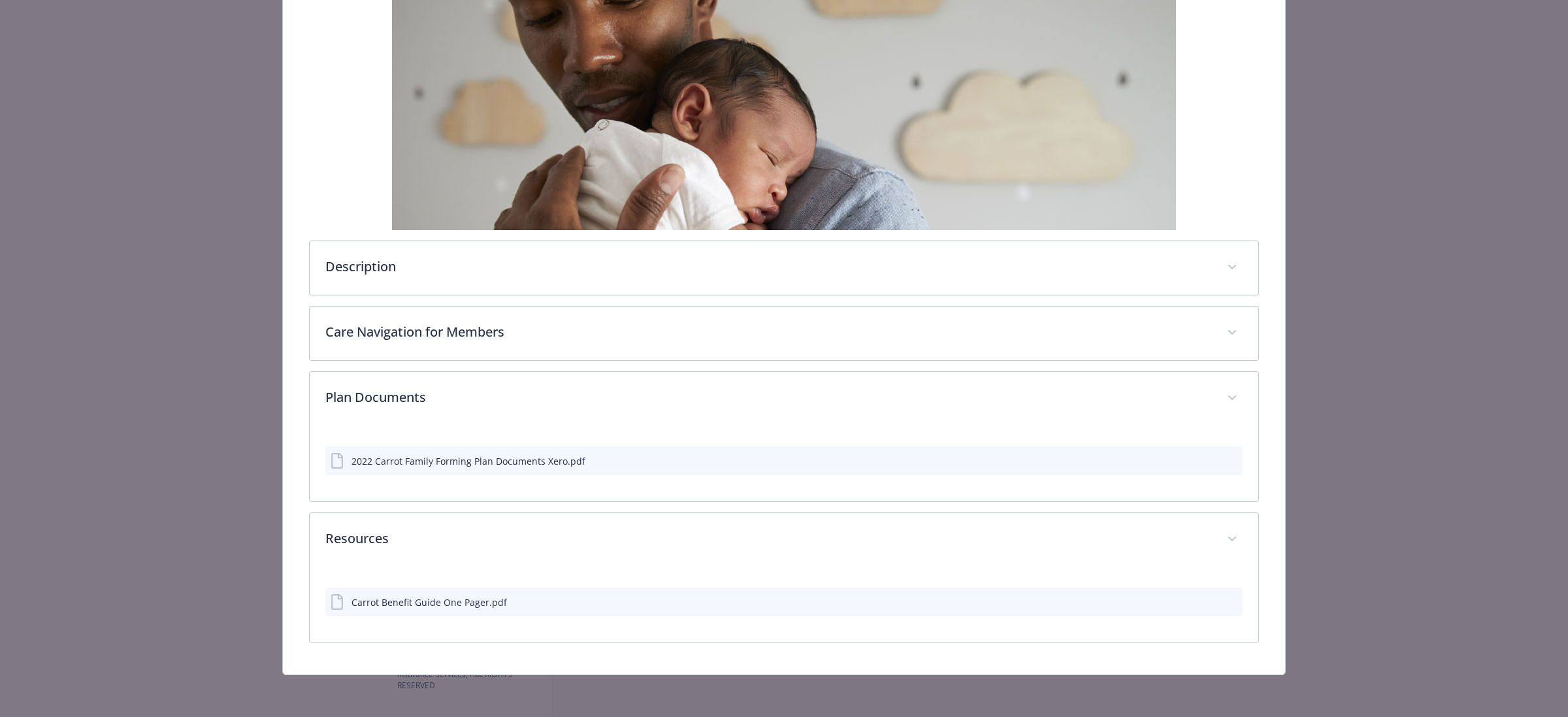
click at [1225, 599] on icon "preview file" at bounding box center [1231, 602] width 12 height 9
click at [1225, 456] on icon "preview file" at bounding box center [1231, 460] width 12 height 9
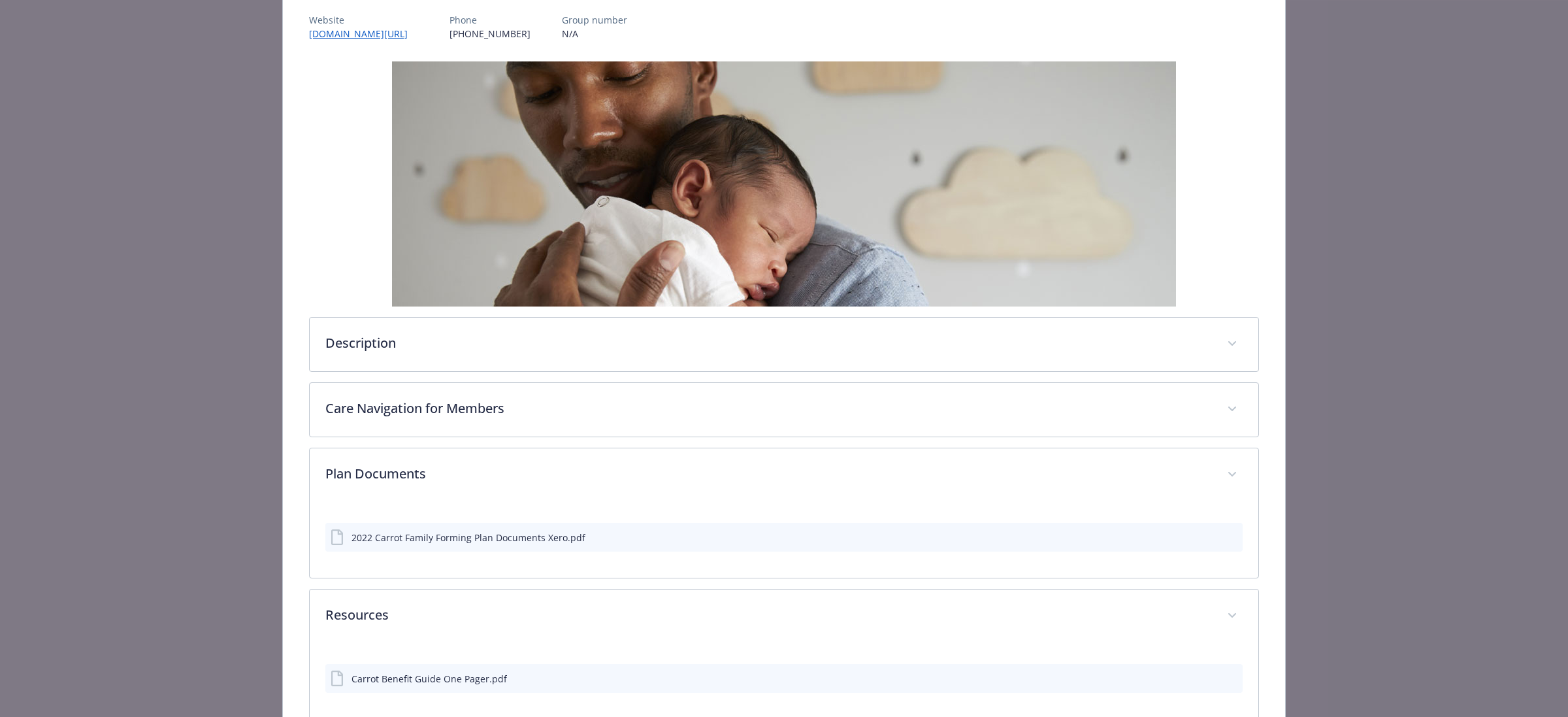
scroll to position [0, 0]
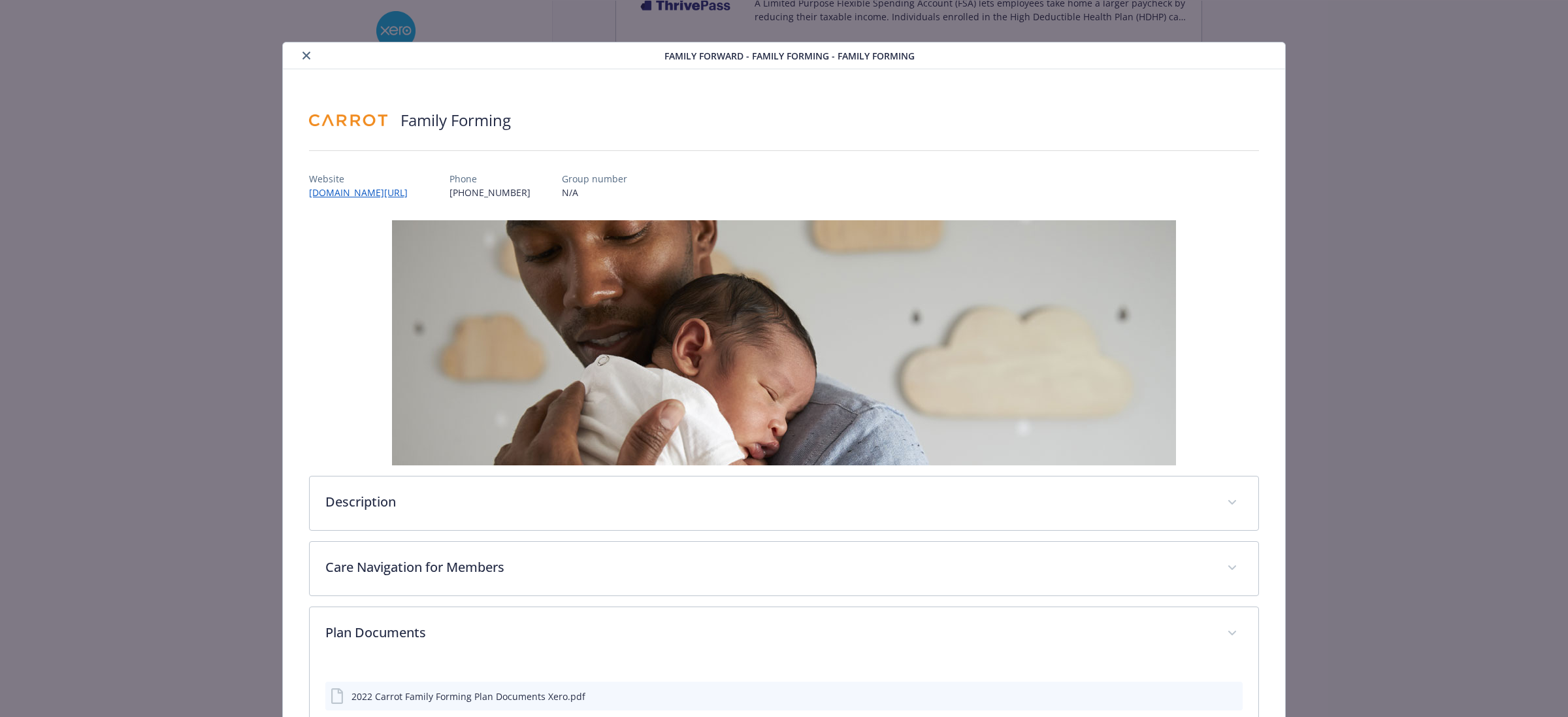
drag, startPoint x: 305, startPoint y: 56, endPoint x: 398, endPoint y: 72, distance: 94.4
click at [305, 56] on icon "close" at bounding box center [306, 55] width 8 height 8
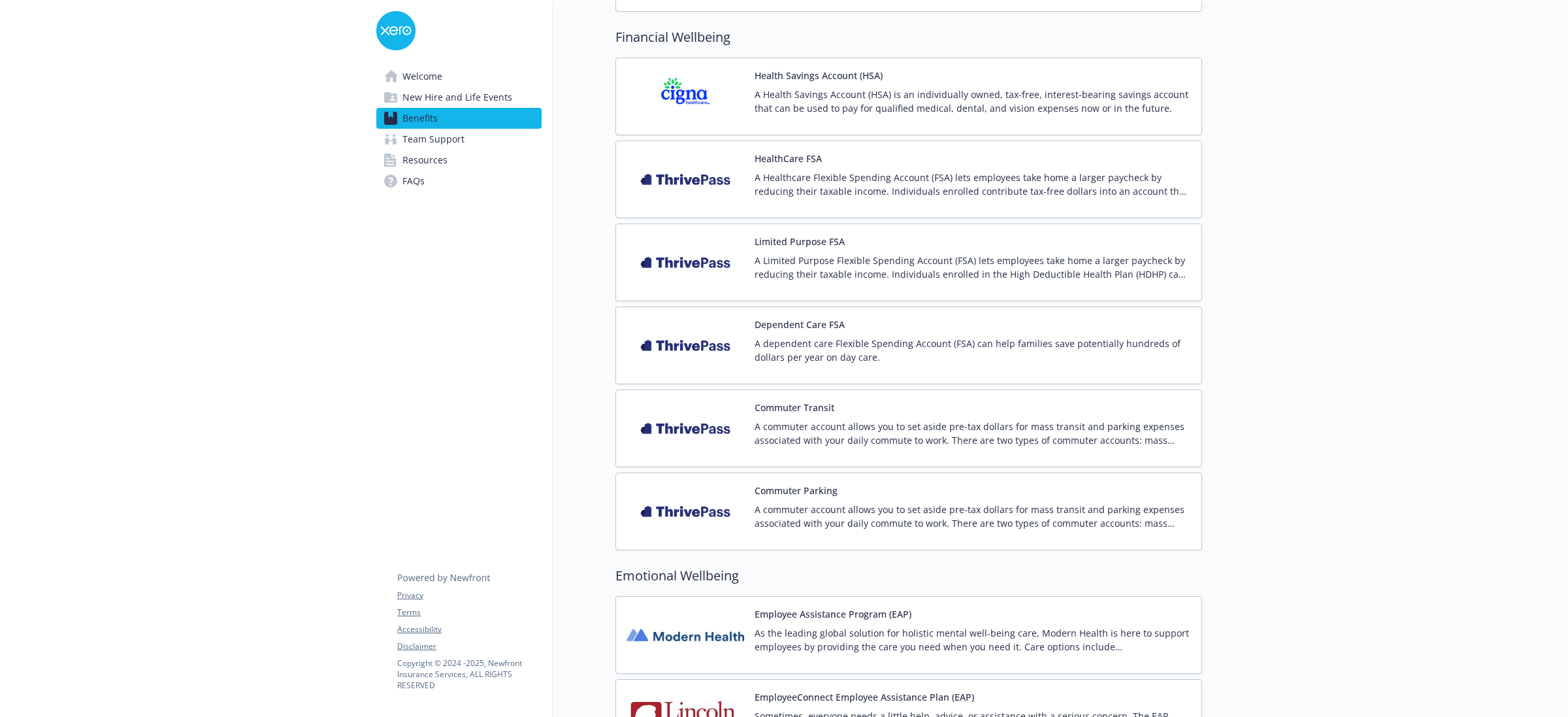
scroll to position [1152, 0]
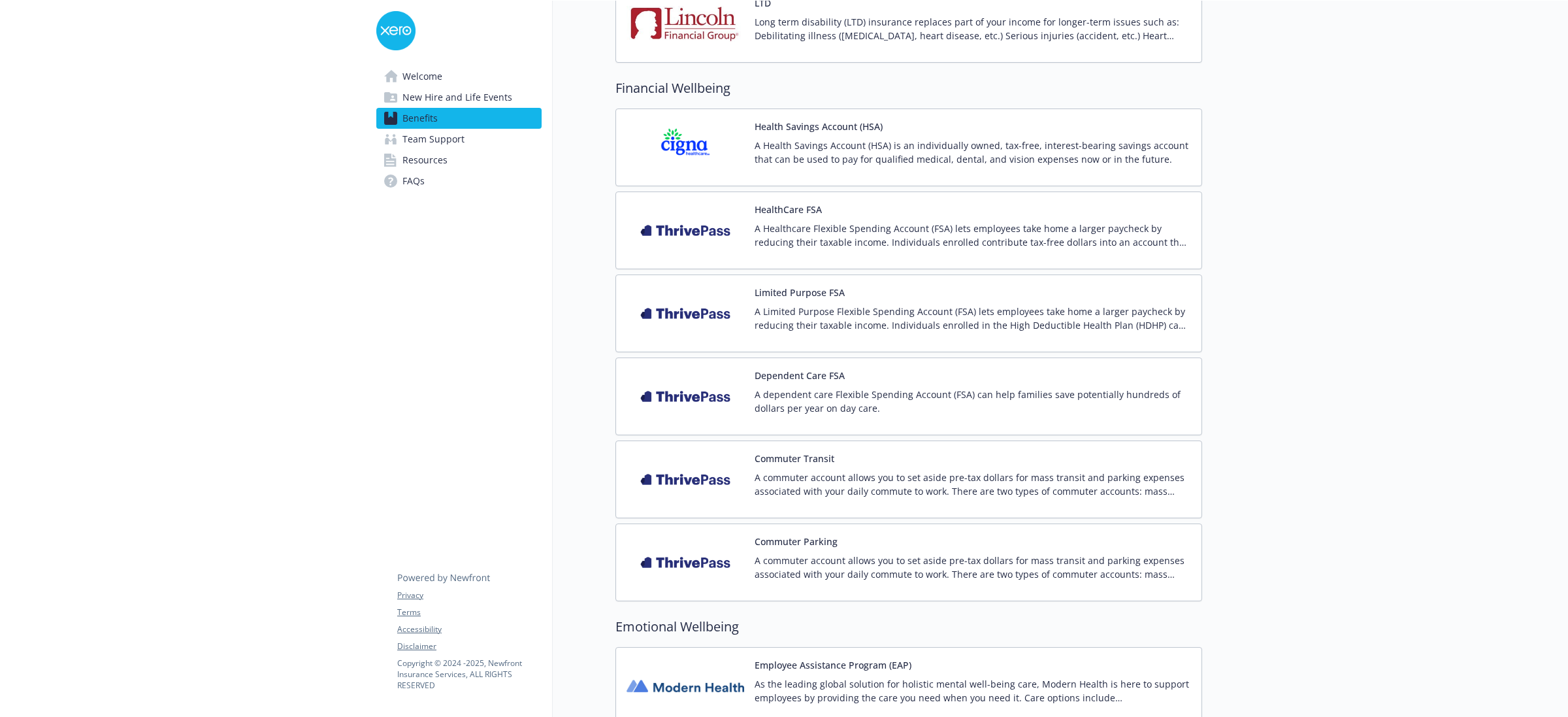
click at [426, 185] on link "FAQs" at bounding box center [459, 181] width 165 height 21
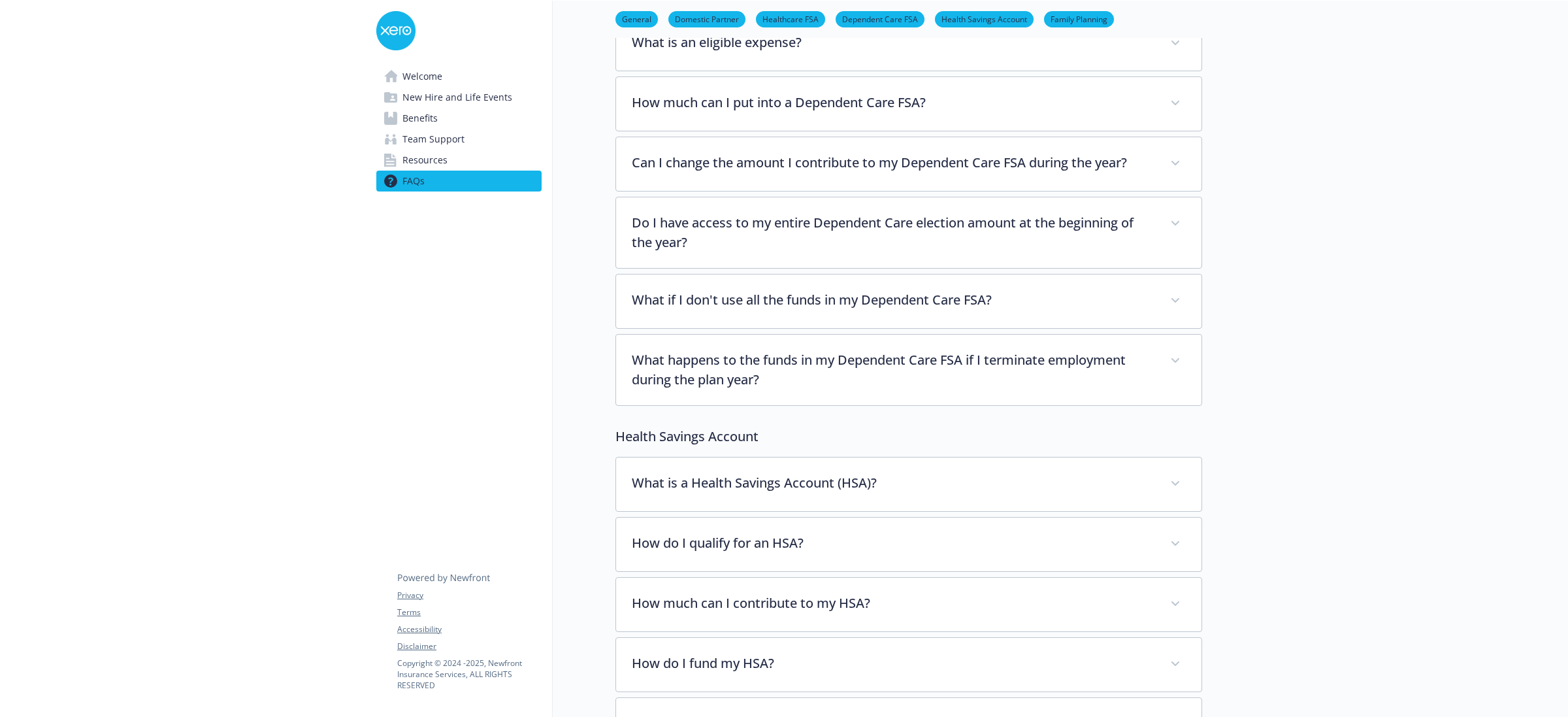
click at [423, 161] on span "Resources" at bounding box center [425, 160] width 45 height 21
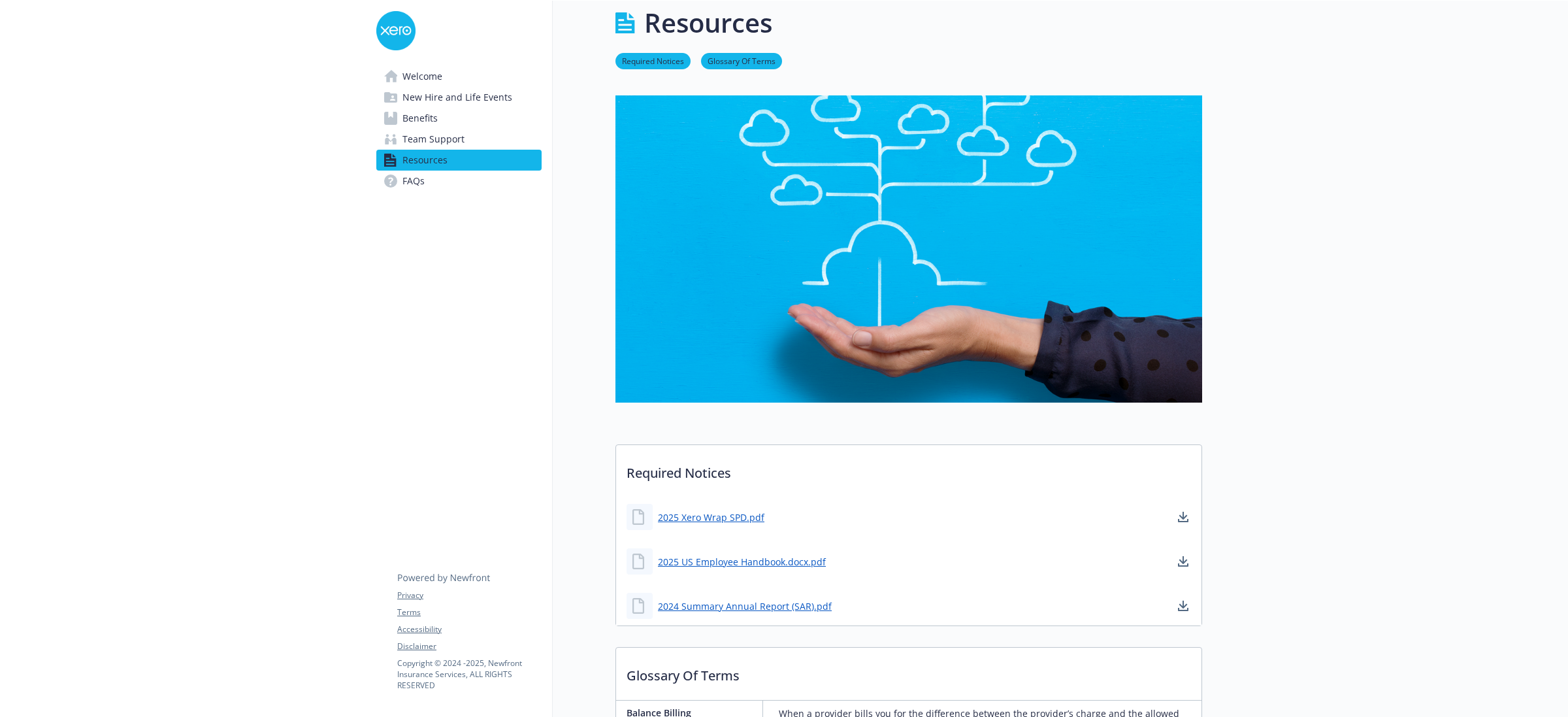
scroll to position [1152, 0]
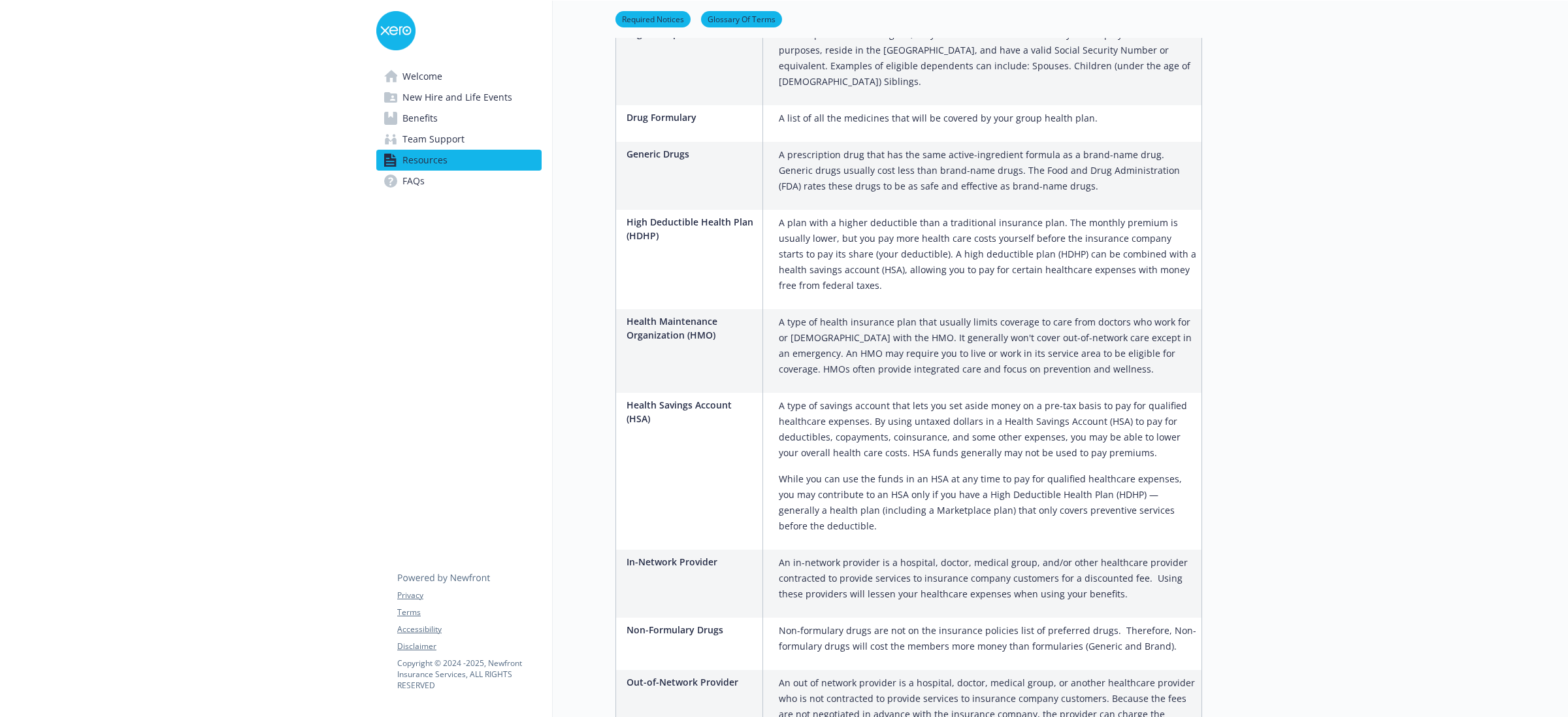
click at [429, 136] on span "Team Support" at bounding box center [433, 140] width 62 height 21
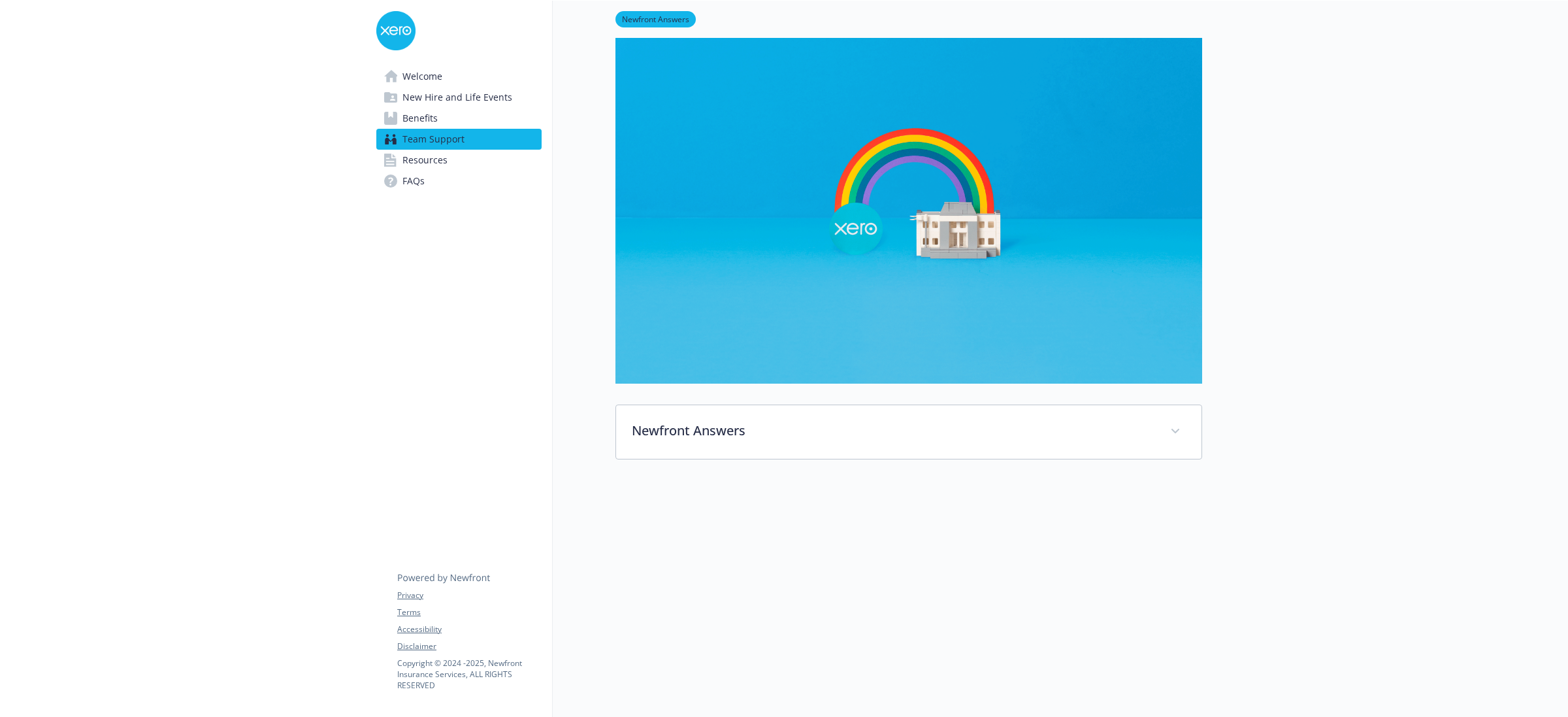
click at [426, 119] on span "Benefits" at bounding box center [420, 118] width 35 height 21
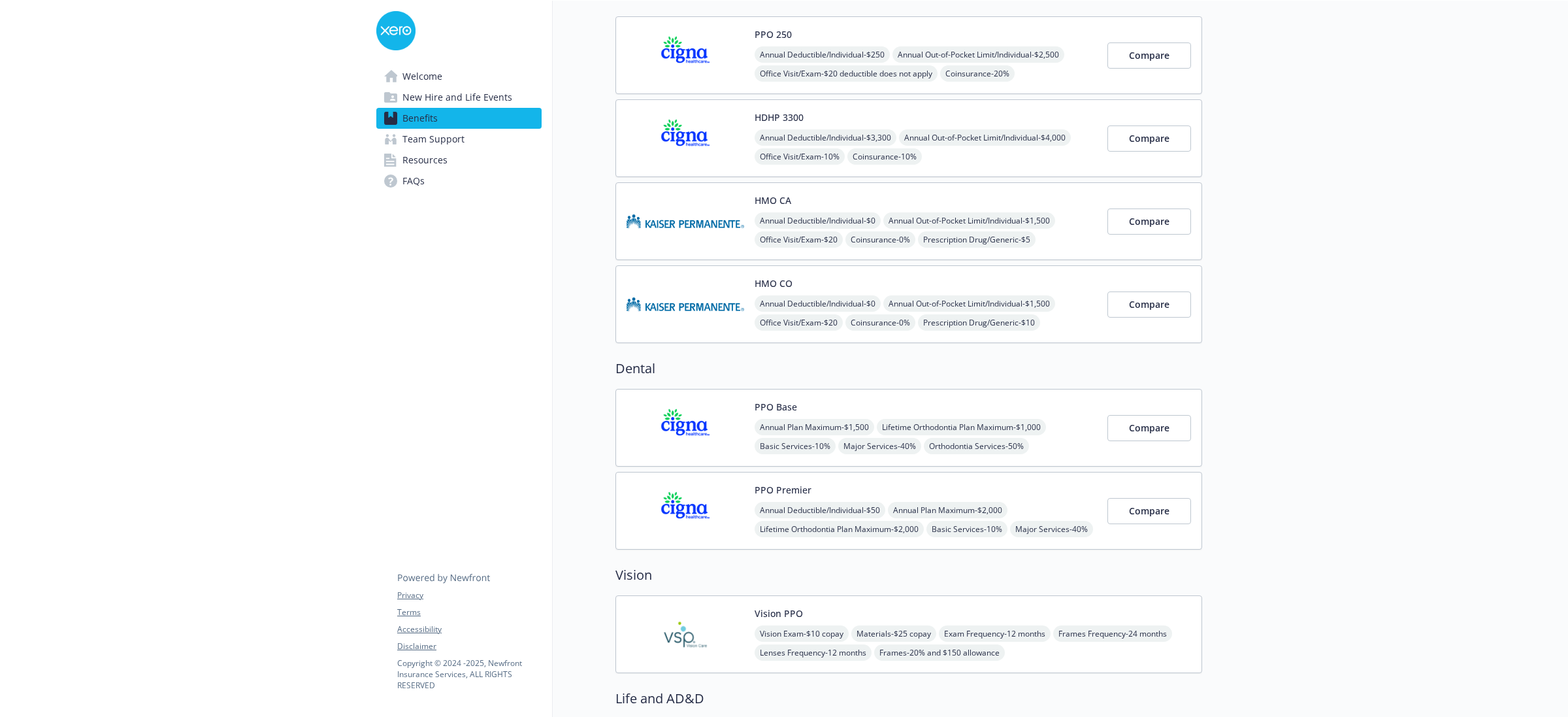
click at [423, 134] on span "Team Support" at bounding box center [433, 140] width 62 height 21
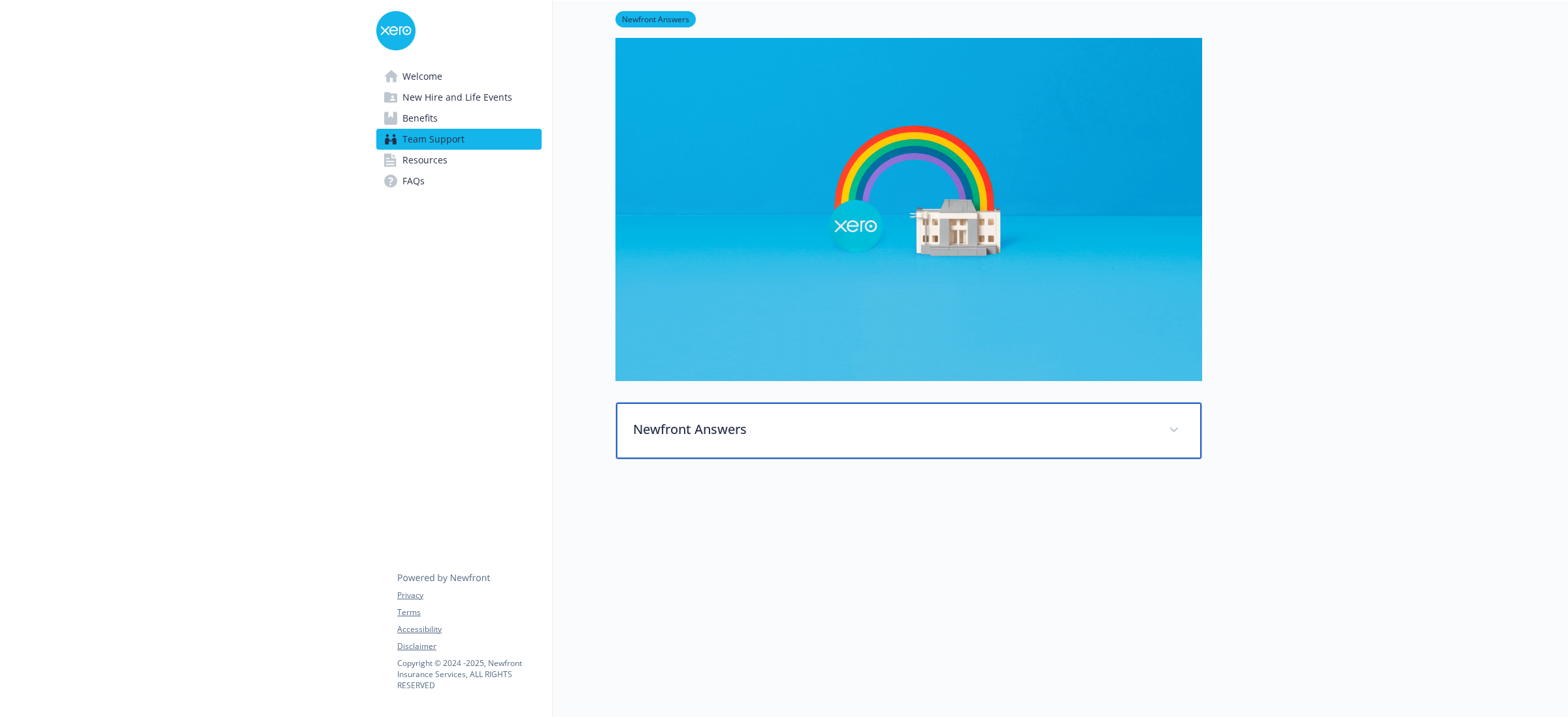
click at [936, 420] on p "Newfront Answers" at bounding box center [893, 429] width 520 height 20
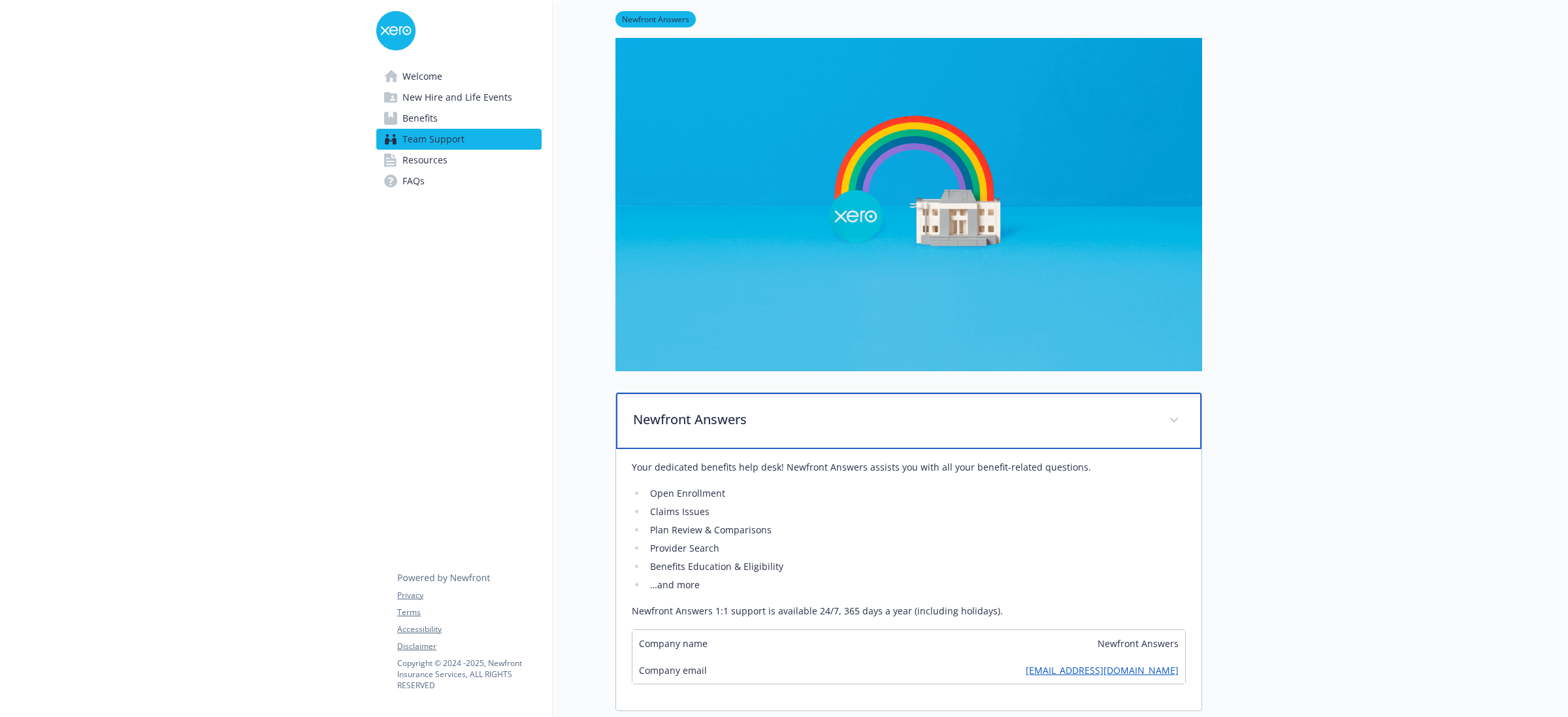
click at [936, 411] on p "Newfront Answers" at bounding box center [893, 420] width 520 height 20
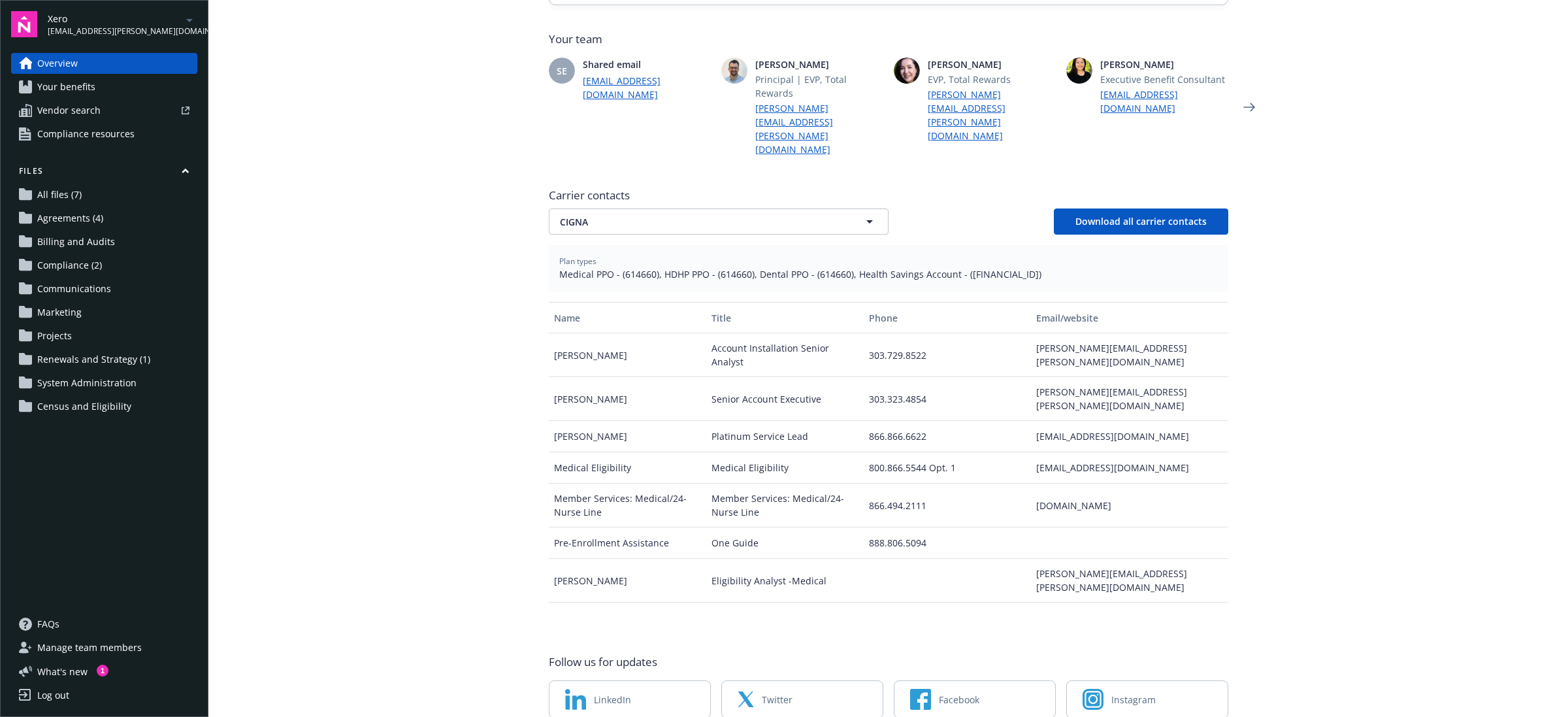
scroll to position [377, 0]
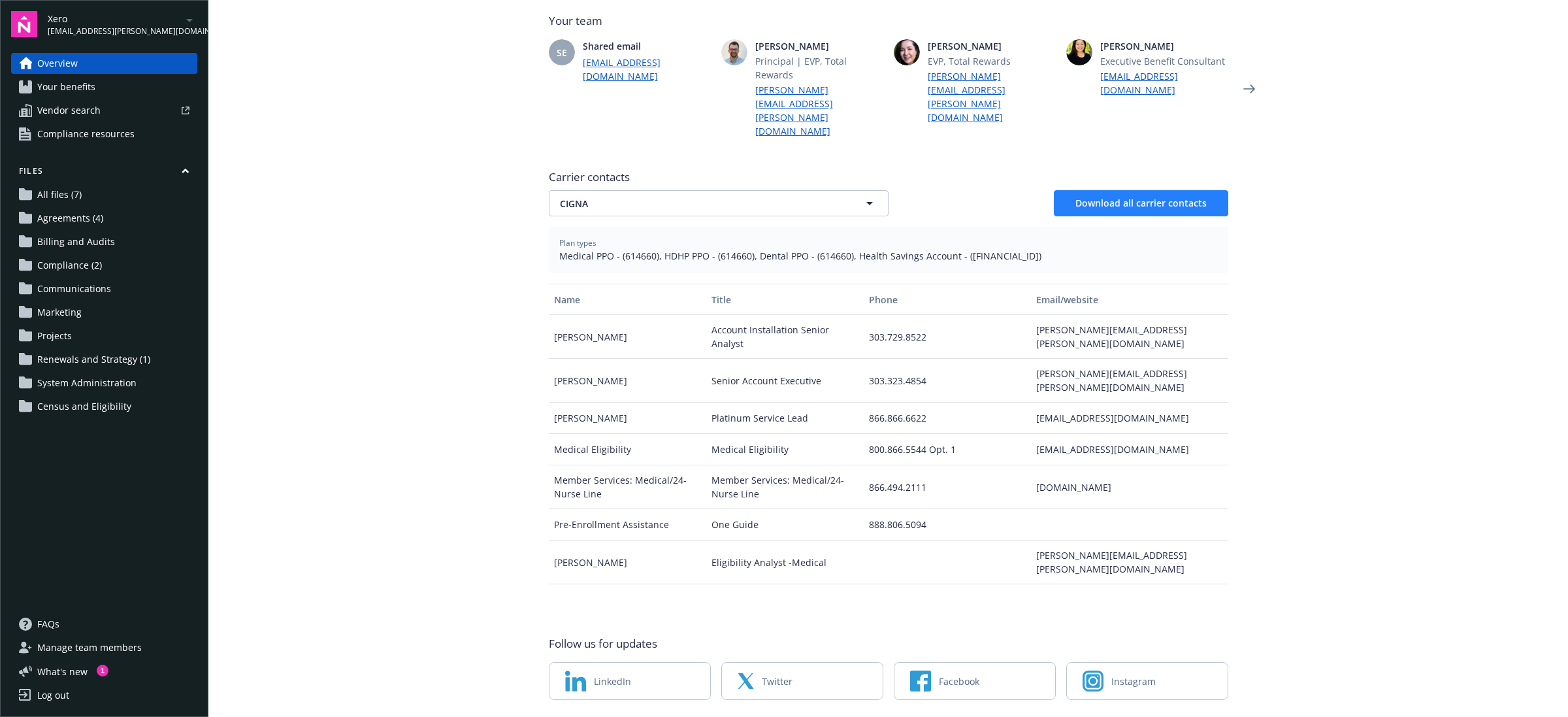
click at [1167, 177] on div "Carrier contacts CIGNA CIGNA Download all carrier contacts Plan types Medical P…" at bounding box center [888, 386] width 680 height 446
click at [1165, 197] on span "Download all carrier contacts" at bounding box center [1141, 203] width 131 height 12
